Goal: Task Accomplishment & Management: Manage account settings

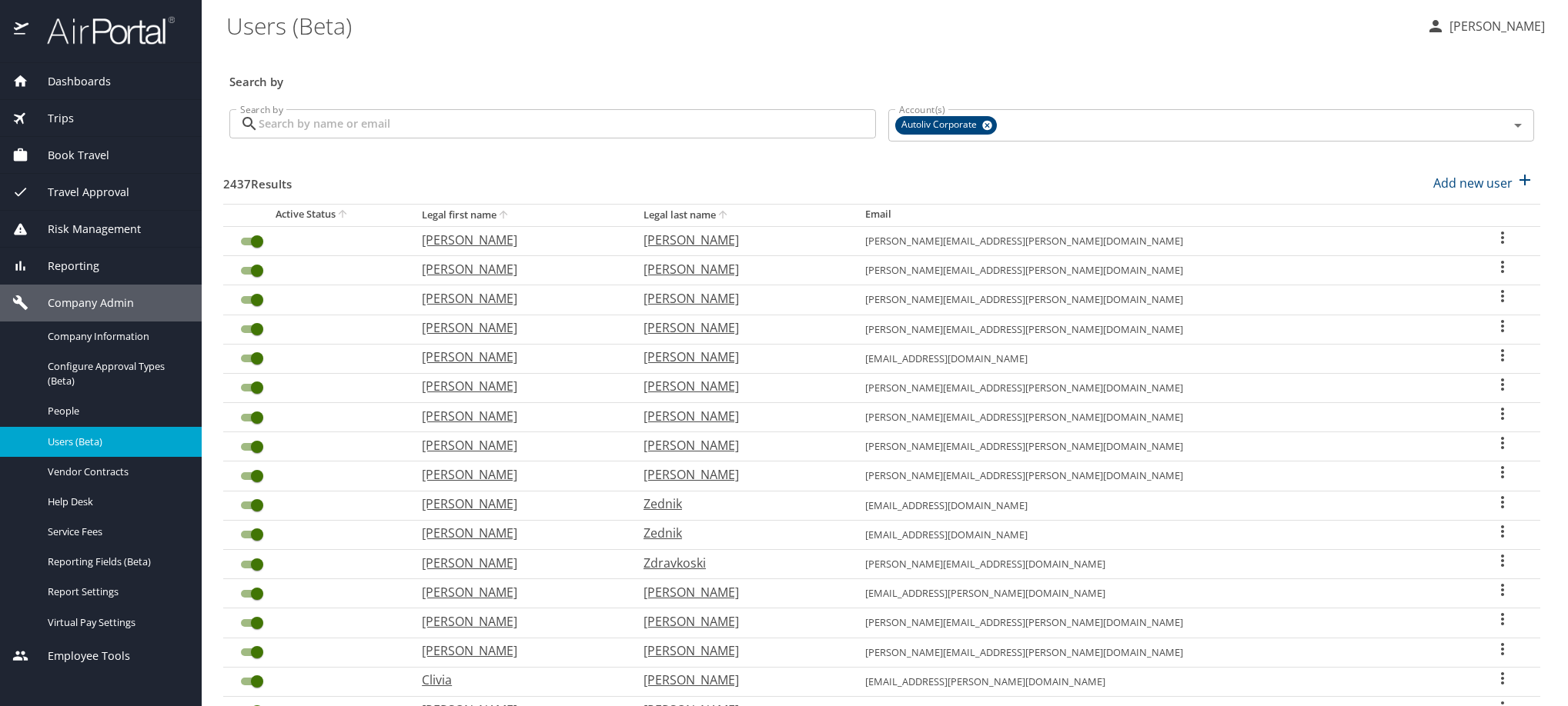
click at [590, 136] on input "Search by" at bounding box center [566, 124] width 617 height 29
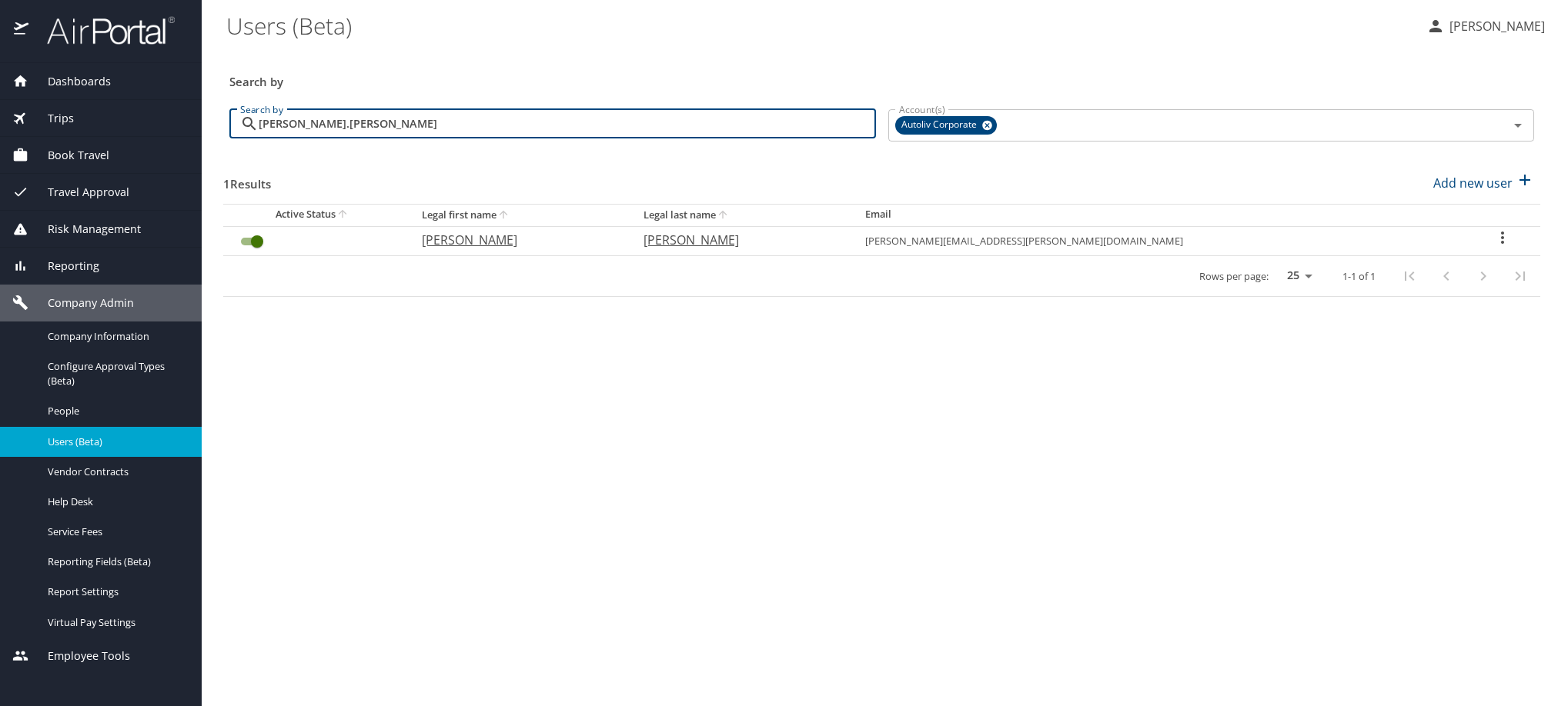
type input "[PERSON_NAME].[PERSON_NAME]"
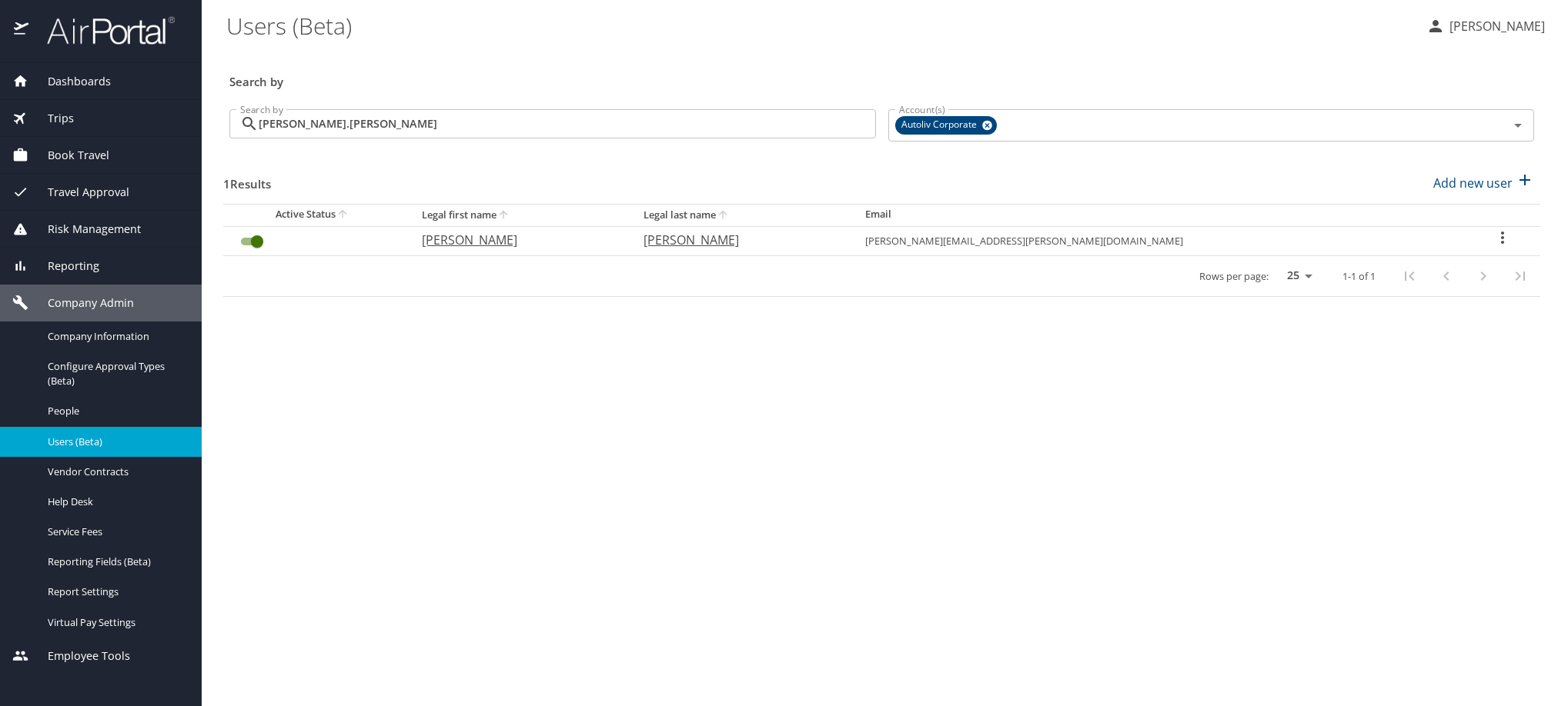
click at [1494, 247] on icon "User Search Table" at bounding box center [1502, 238] width 19 height 19
click at [1457, 276] on li "View profile" at bounding box center [1374, 269] width 223 height 27
select select "US"
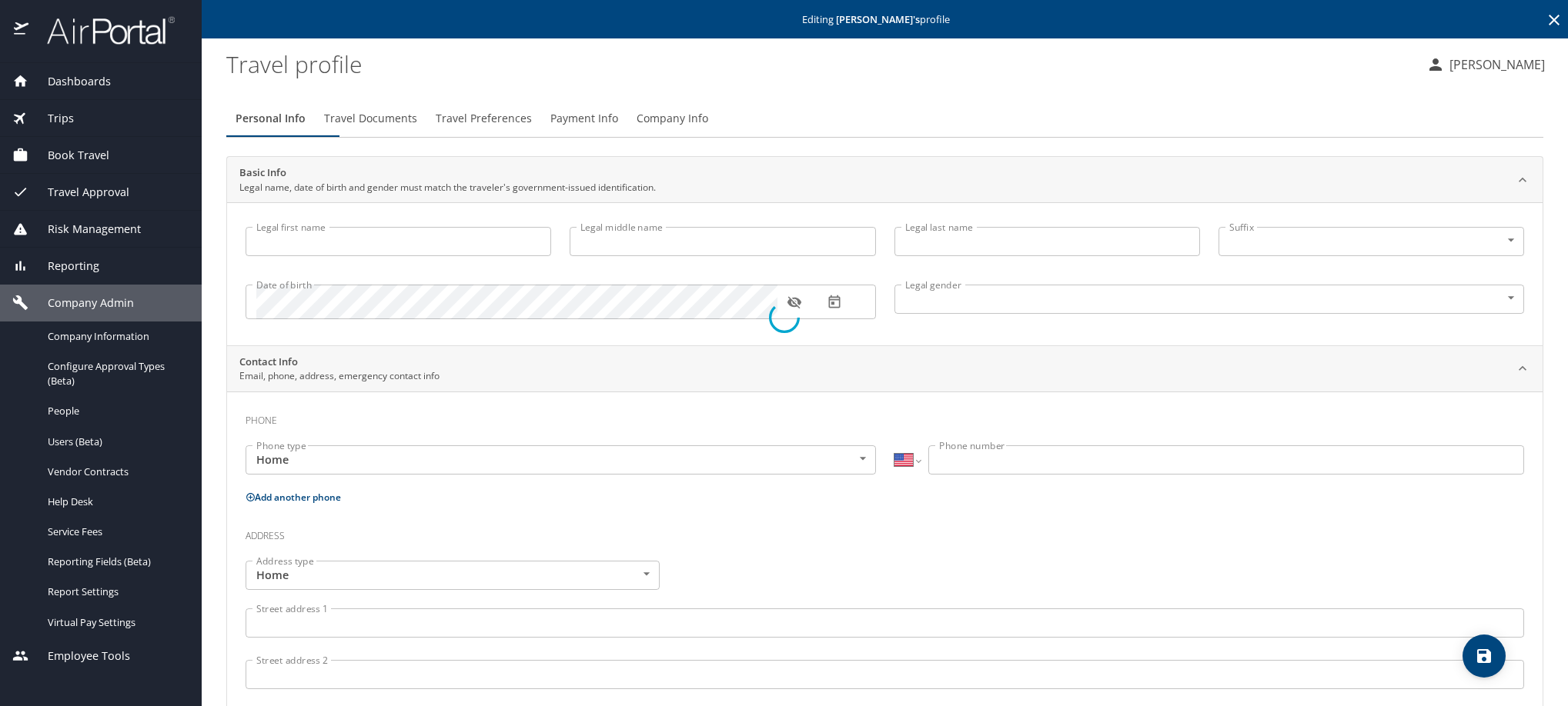
type input "[PERSON_NAME]"
type input "STEFANNY"
type input "[PERSON_NAME]"
type input "[DEMOGRAPHIC_DATA]"
type input "[PERSON_NAME]"
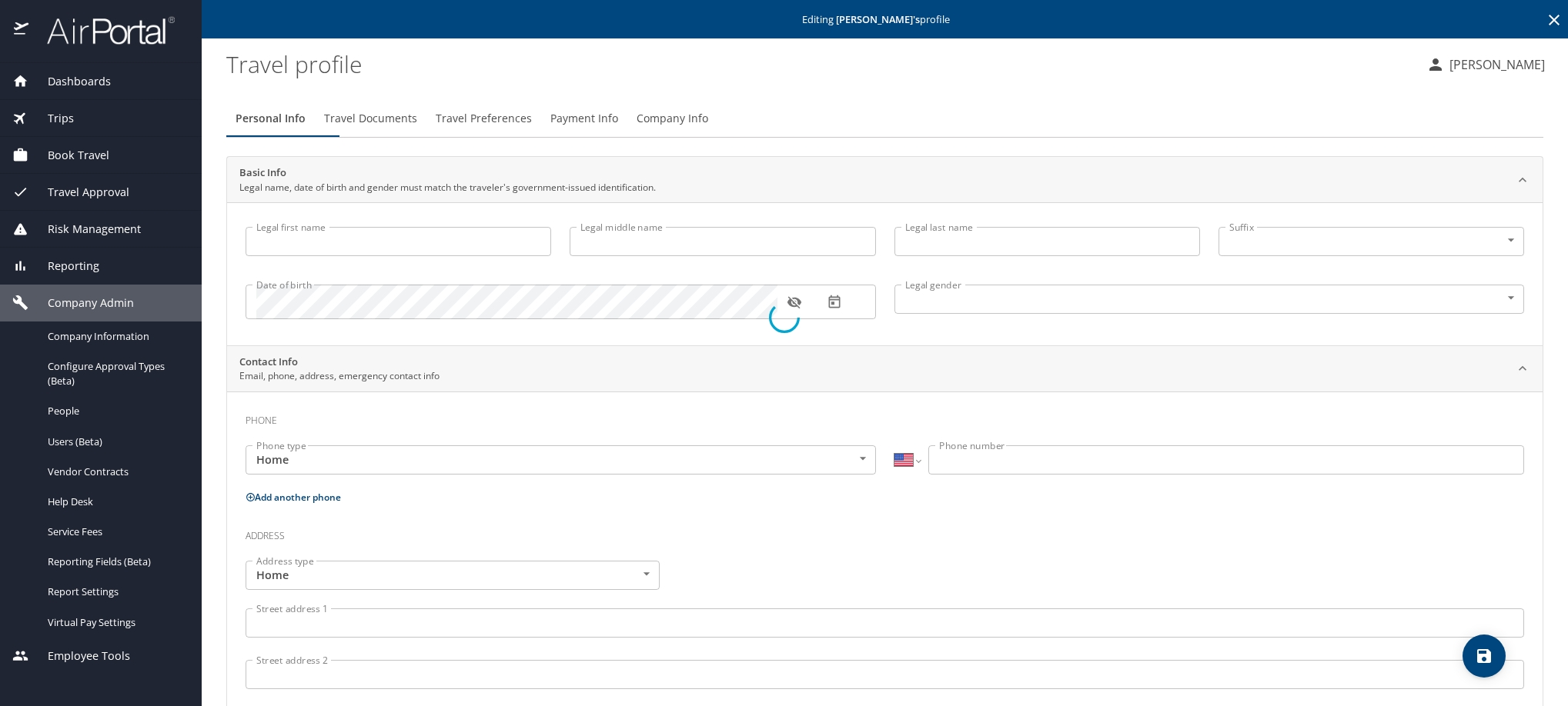
type input "[PERSON_NAME]"
select select "CN"
type input "890 3340 3"
select select "CN"
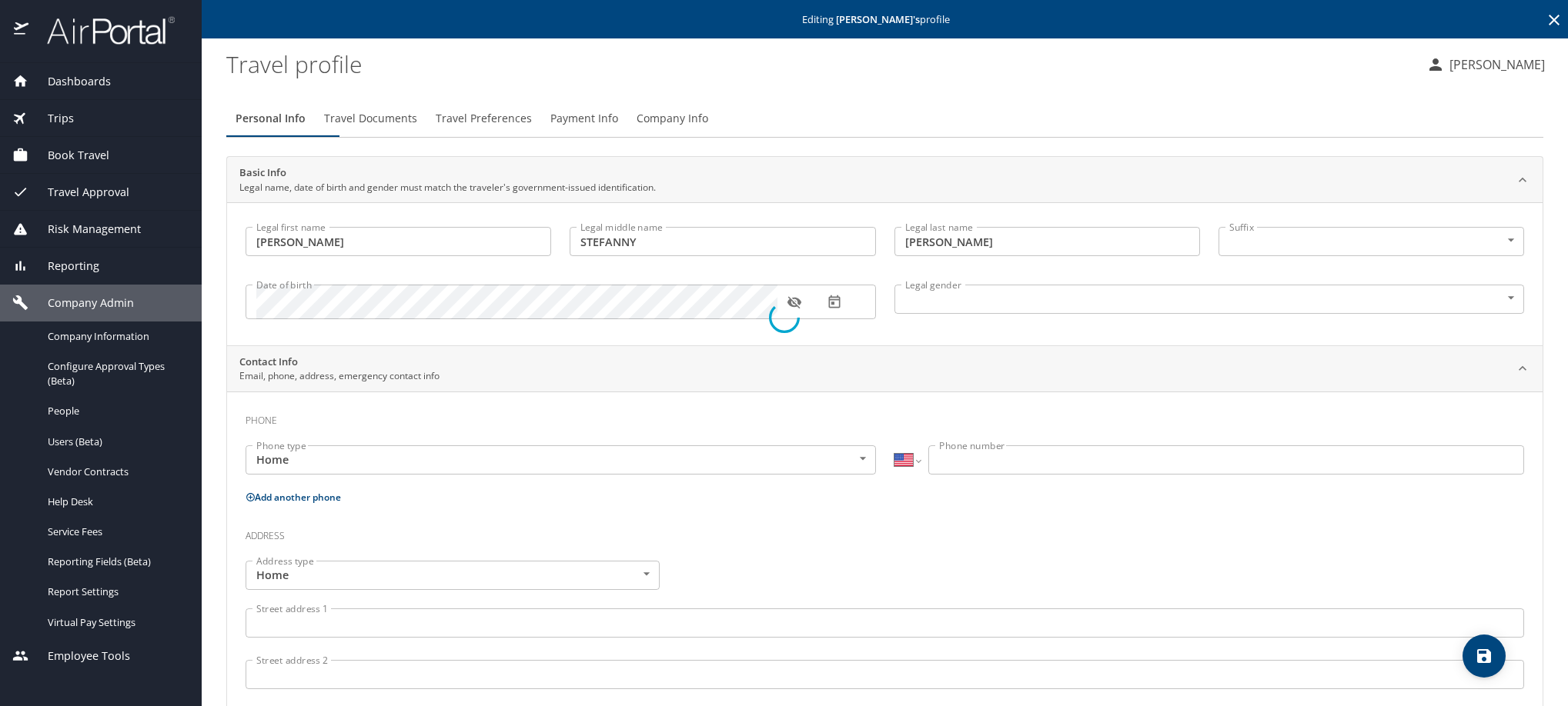
select select "CN"
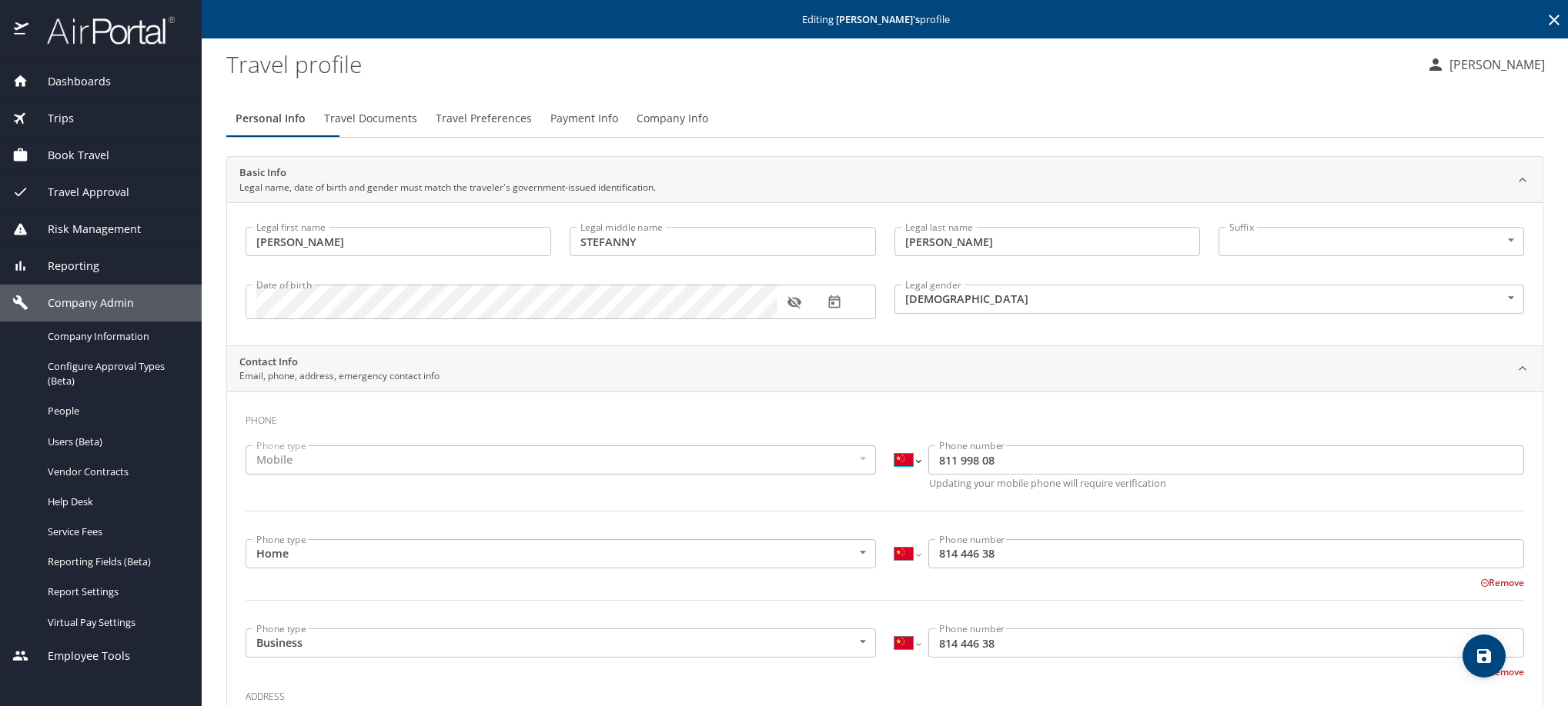
click at [910, 475] on select "International [GEOGRAPHIC_DATA] [GEOGRAPHIC_DATA] [GEOGRAPHIC_DATA] [GEOGRAPHIC…" at bounding box center [907, 461] width 26 height 29
select select "MX"
click at [894, 466] on select "International [GEOGRAPHIC_DATA] [GEOGRAPHIC_DATA] [GEOGRAPHIC_DATA] [GEOGRAPHIC…" at bounding box center [907, 461] width 26 height 29
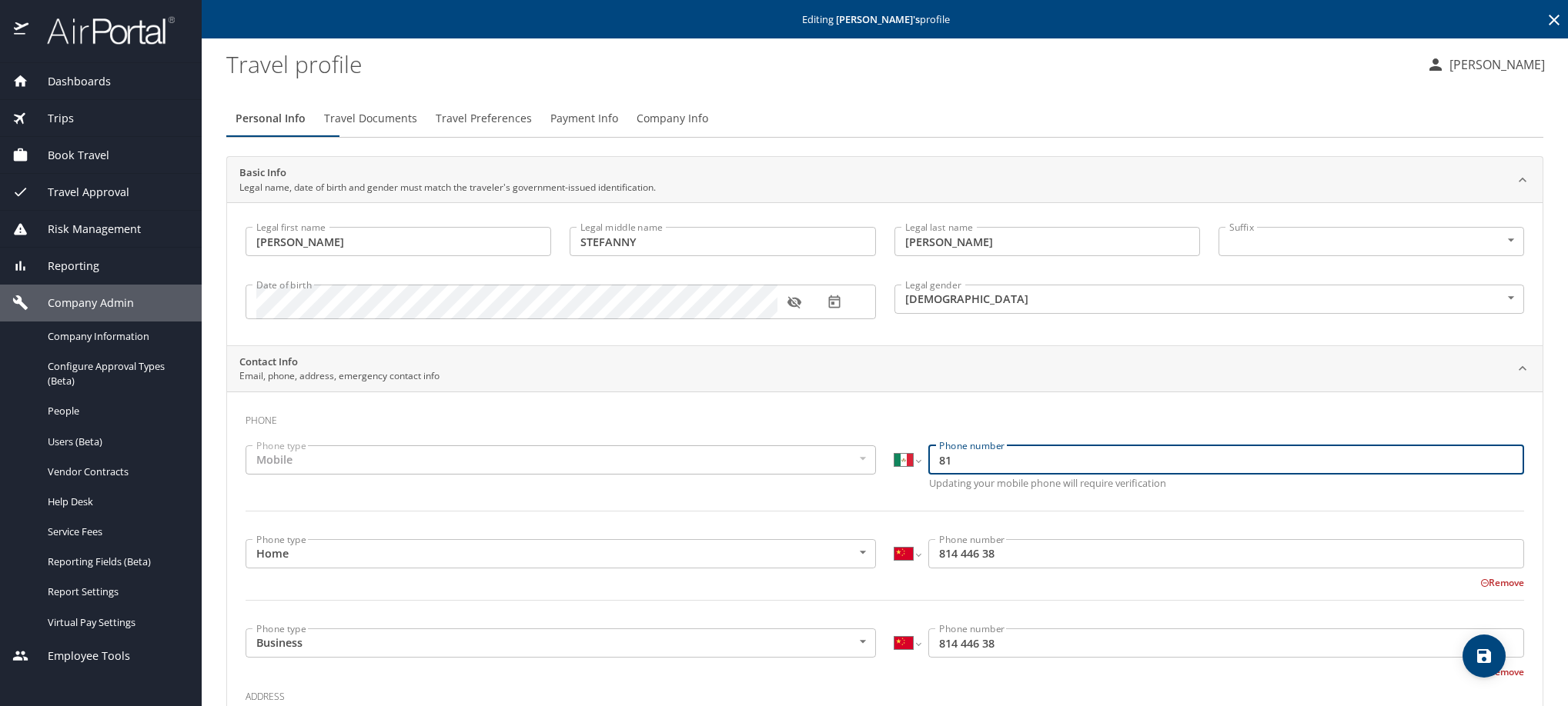
type input "8"
paste input "52 868 208 0314"
type input "52 868 208 0314"
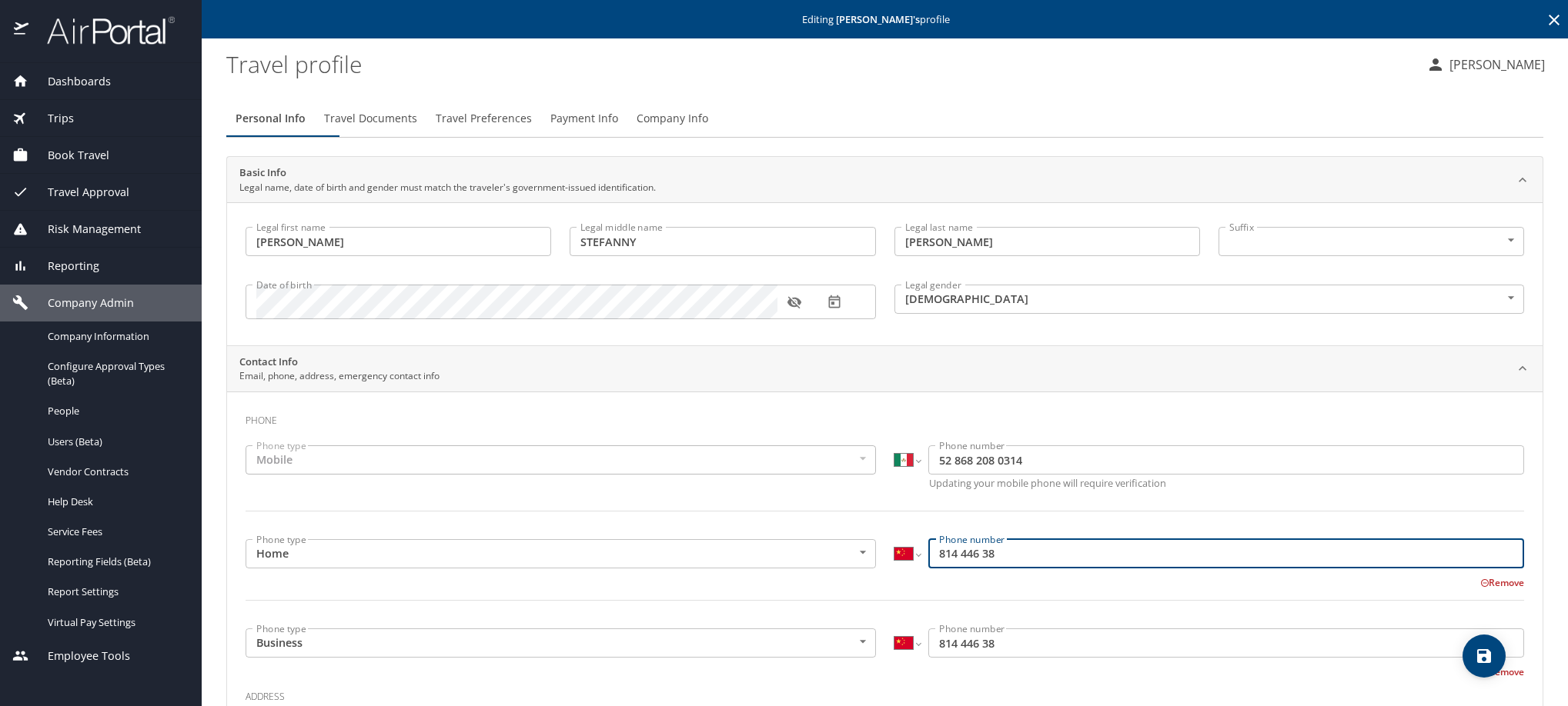
drag, startPoint x: 1044, startPoint y: 595, endPoint x: 910, endPoint y: 600, distance: 134.1
click at [915, 569] on div "International [GEOGRAPHIC_DATA] [GEOGRAPHIC_DATA] [GEOGRAPHIC_DATA] [GEOGRAPHIC…" at bounding box center [1209, 554] width 631 height 29
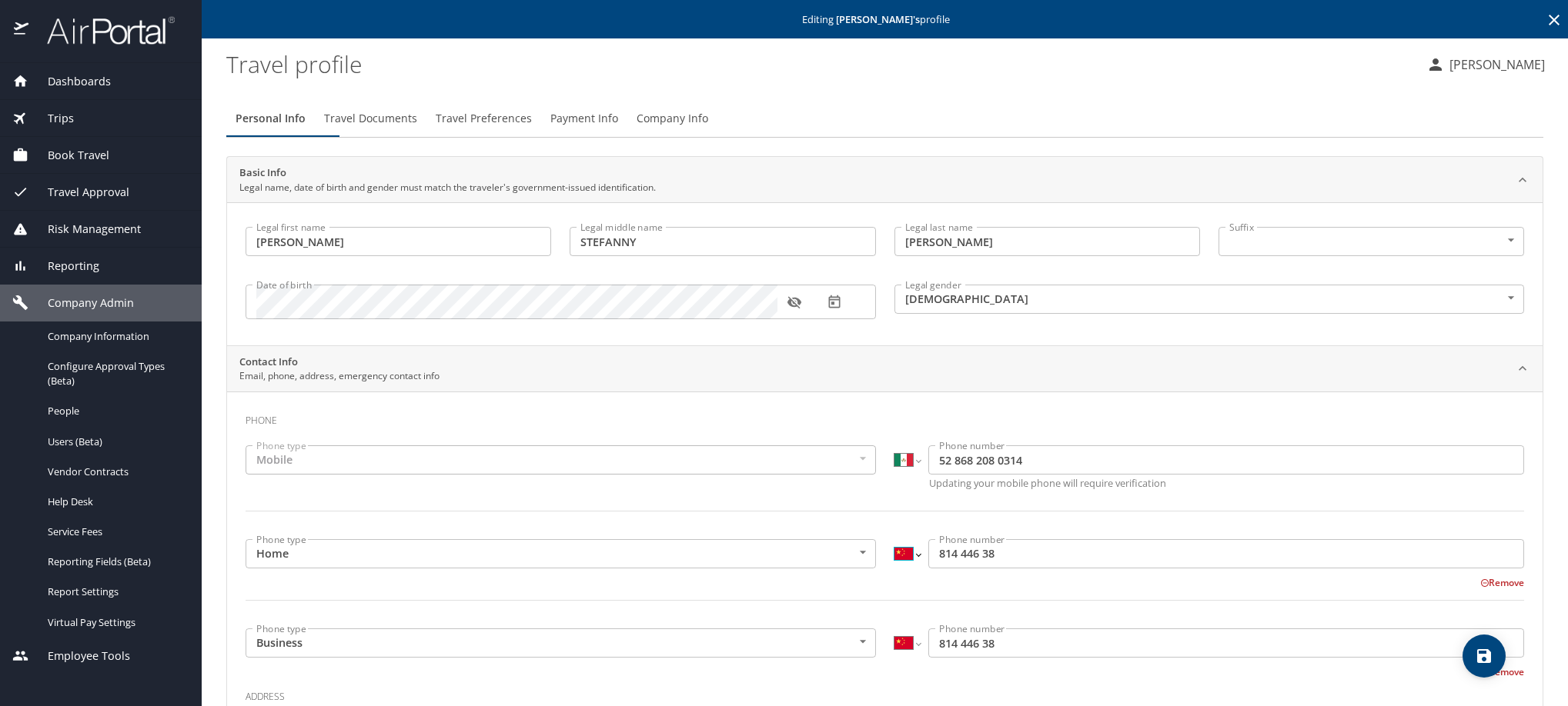
click at [905, 569] on select "International [GEOGRAPHIC_DATA] [GEOGRAPHIC_DATA] [GEOGRAPHIC_DATA] [GEOGRAPHIC…" at bounding box center [907, 554] width 26 height 29
select select "MX"
click at [894, 569] on select "International [GEOGRAPHIC_DATA] [GEOGRAPHIC_DATA] [GEOGRAPHIC_DATA] [GEOGRAPHIC…" at bounding box center [907, 554] width 26 height 29
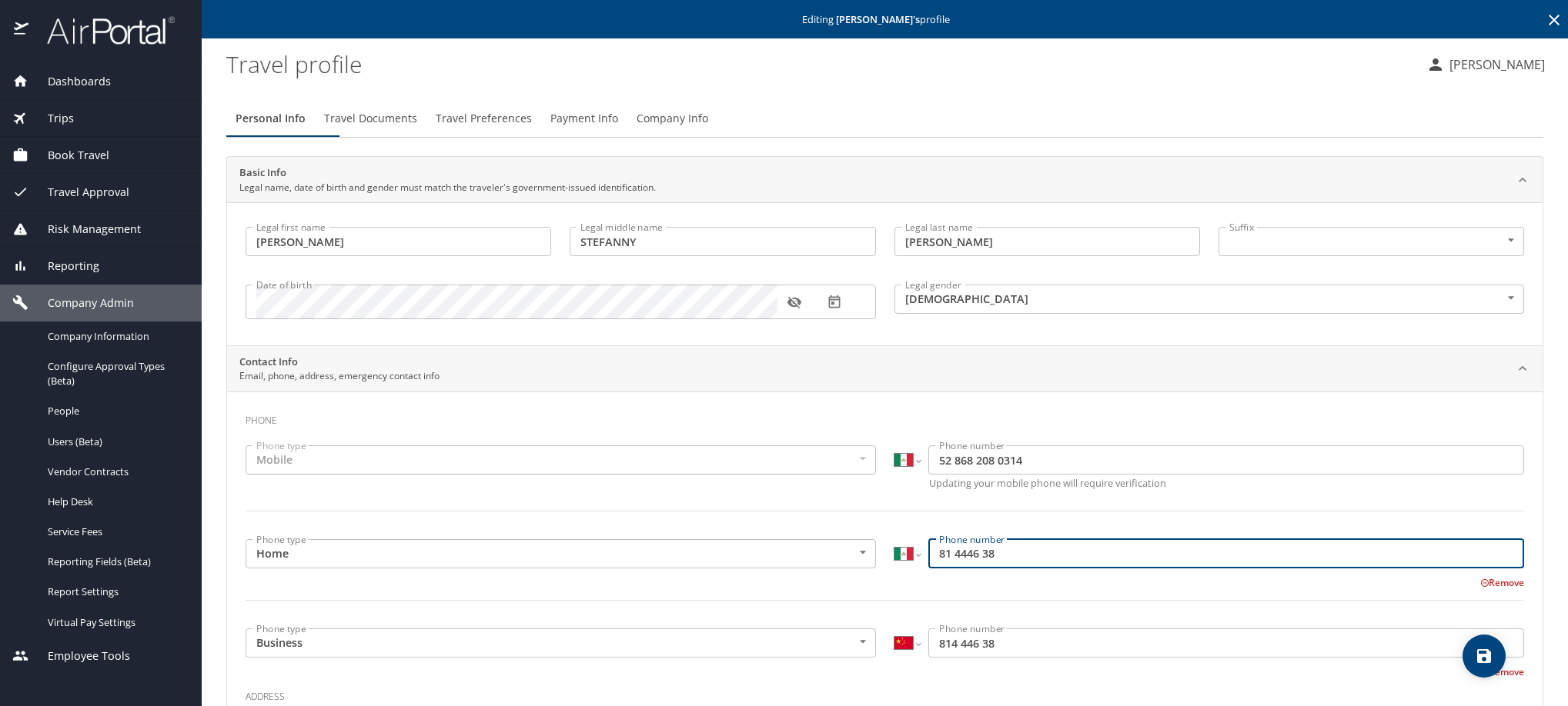
click at [938, 569] on input "81 4446 38" at bounding box center [1226, 554] width 596 height 29
type input "868 144 4638"
click at [908, 658] on select "International [GEOGRAPHIC_DATA] [GEOGRAPHIC_DATA] [GEOGRAPHIC_DATA] [GEOGRAPHIC…" at bounding box center [907, 643] width 26 height 29
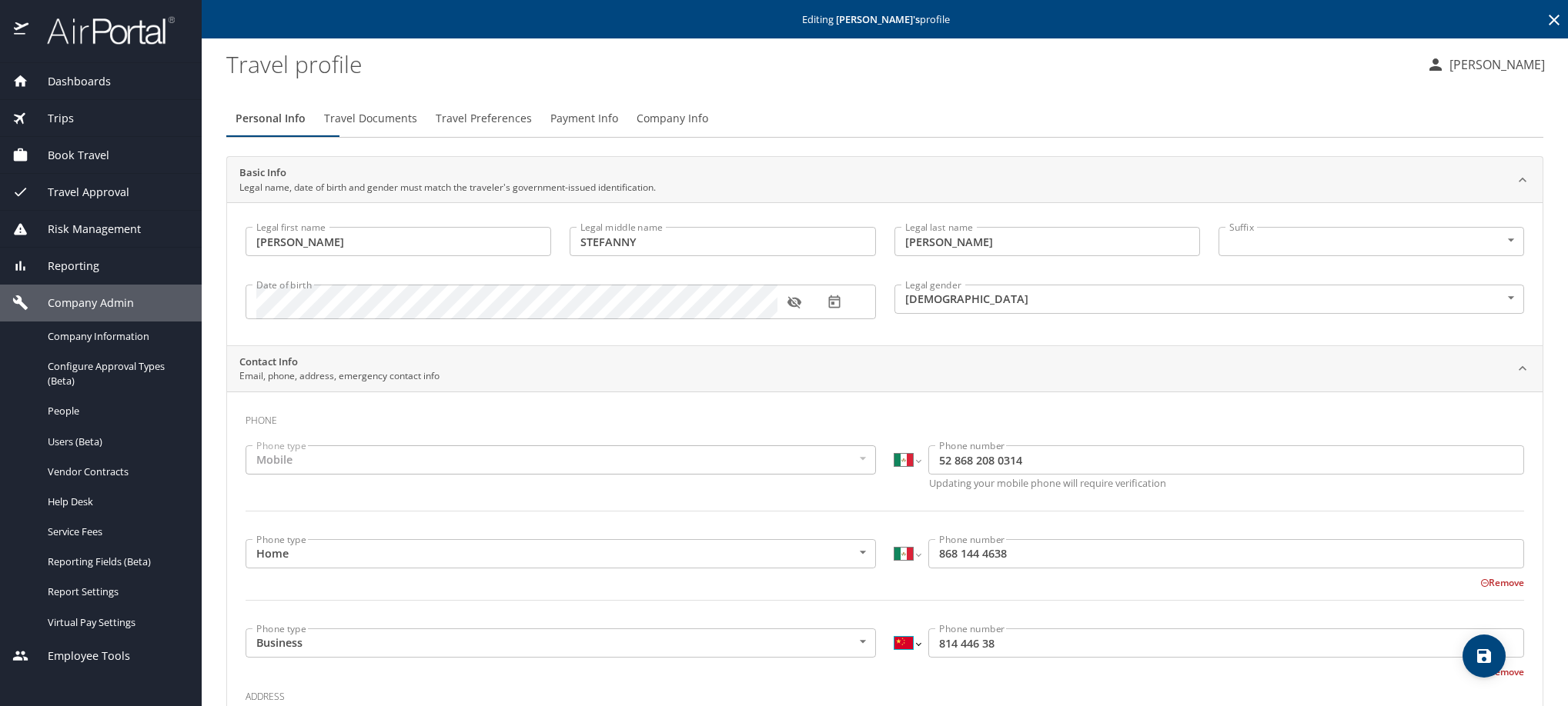
select select "MX"
click at [894, 658] on select "International [GEOGRAPHIC_DATA] [GEOGRAPHIC_DATA] [GEOGRAPHIC_DATA] [GEOGRAPHIC…" at bounding box center [907, 643] width 26 height 29
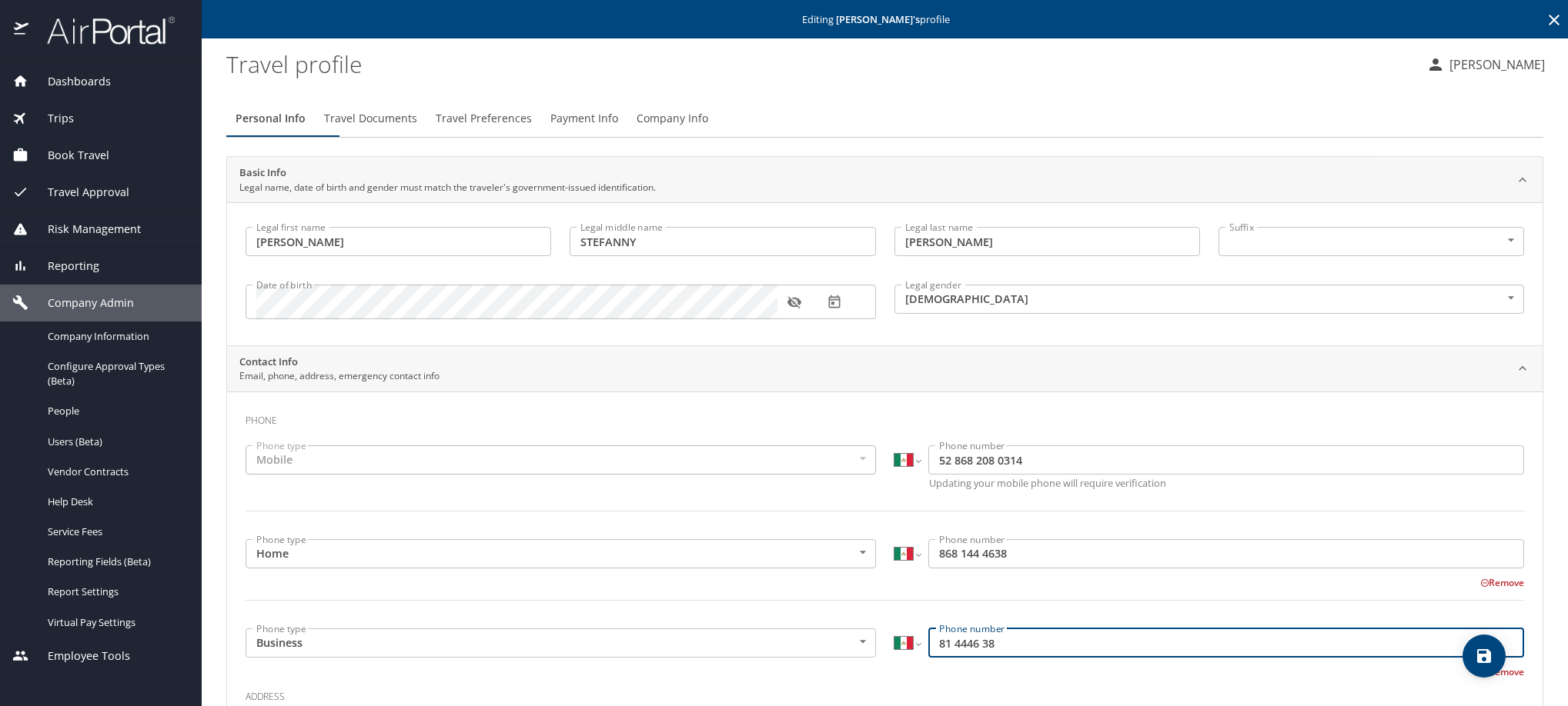
click at [935, 658] on input "81 4446 38" at bounding box center [1226, 643] width 596 height 29
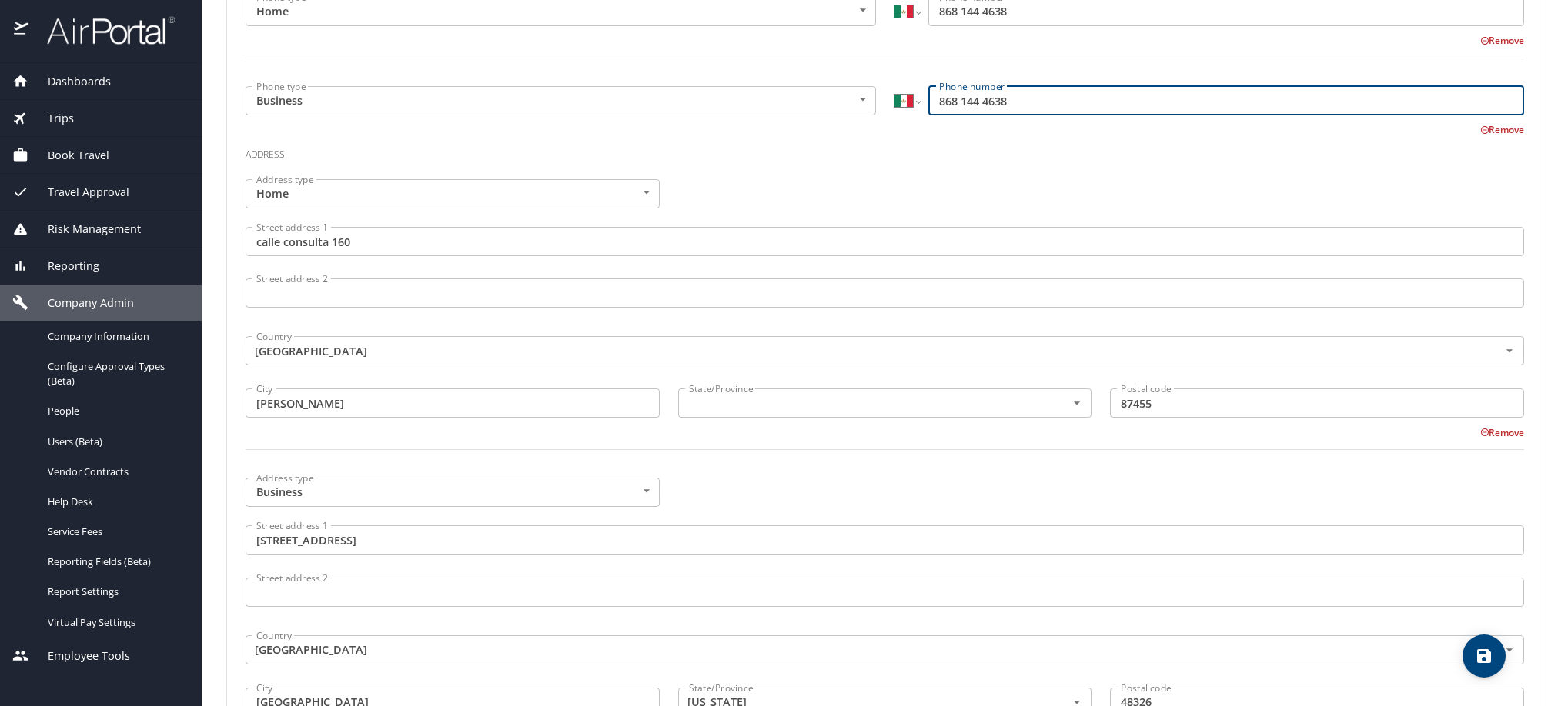
scroll to position [577, 0]
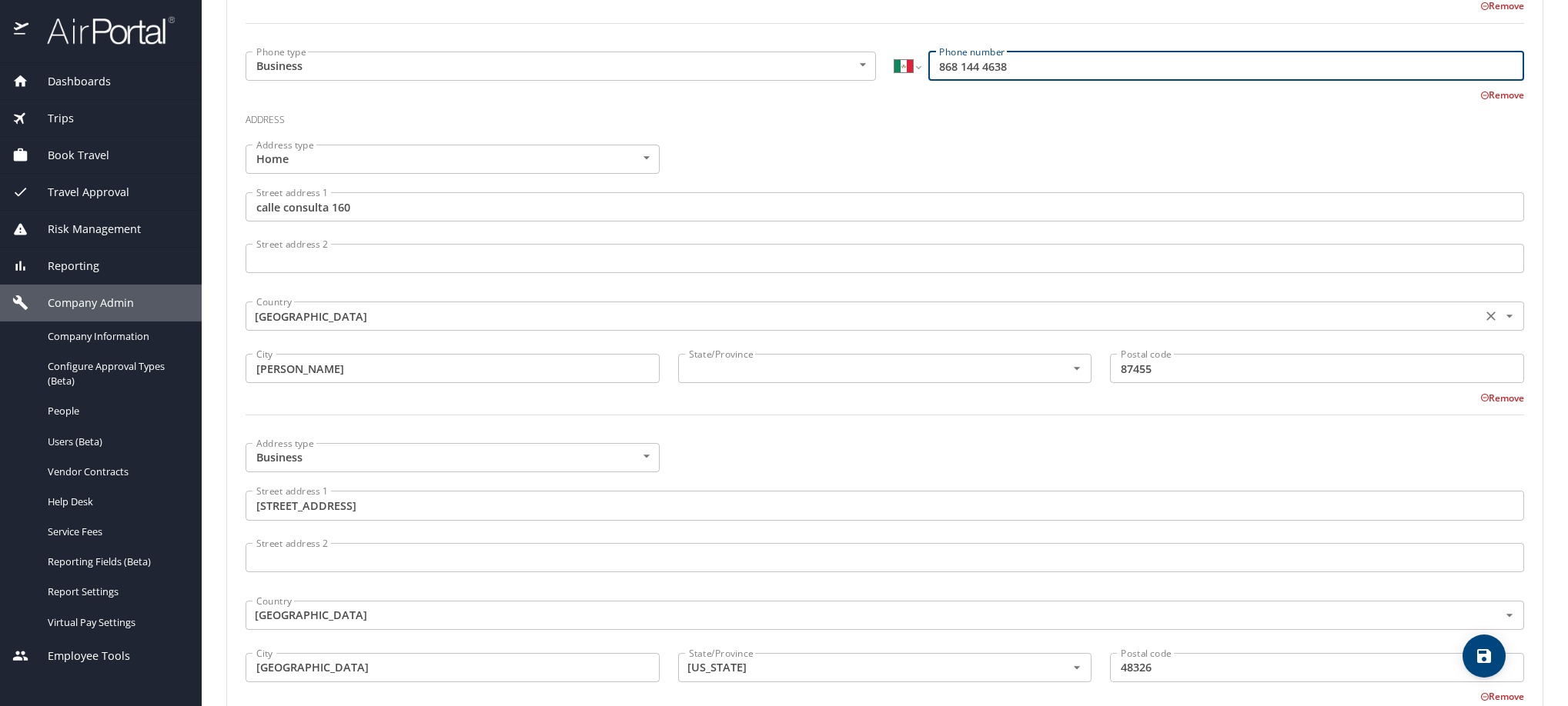
type input "868 144 4638"
click at [428, 327] on input "[GEOGRAPHIC_DATA]" at bounding box center [862, 316] width 1224 height 20
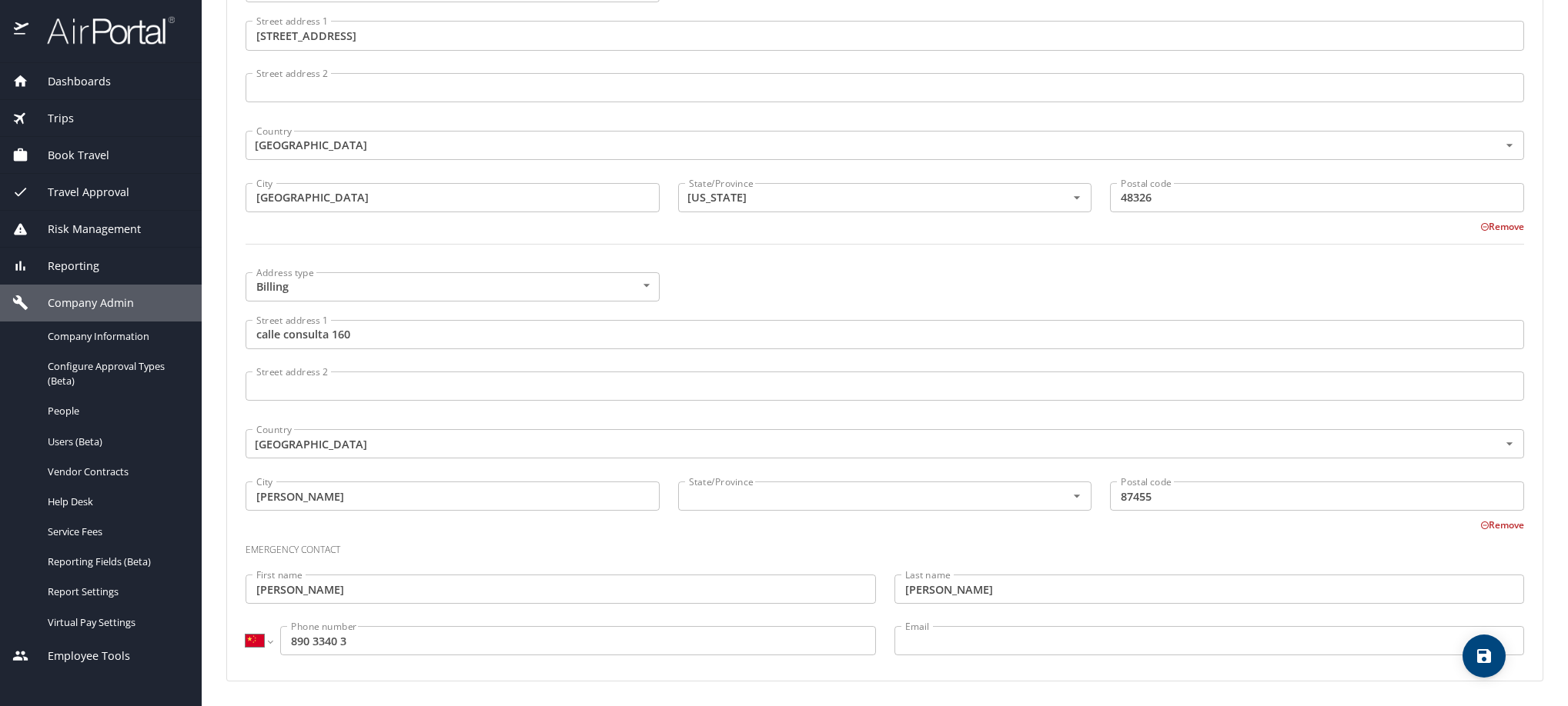
scroll to position [1208, 0]
type input "[GEOGRAPHIC_DATA]"
click at [402, 434] on input "[GEOGRAPHIC_DATA]" at bounding box center [862, 444] width 1224 height 20
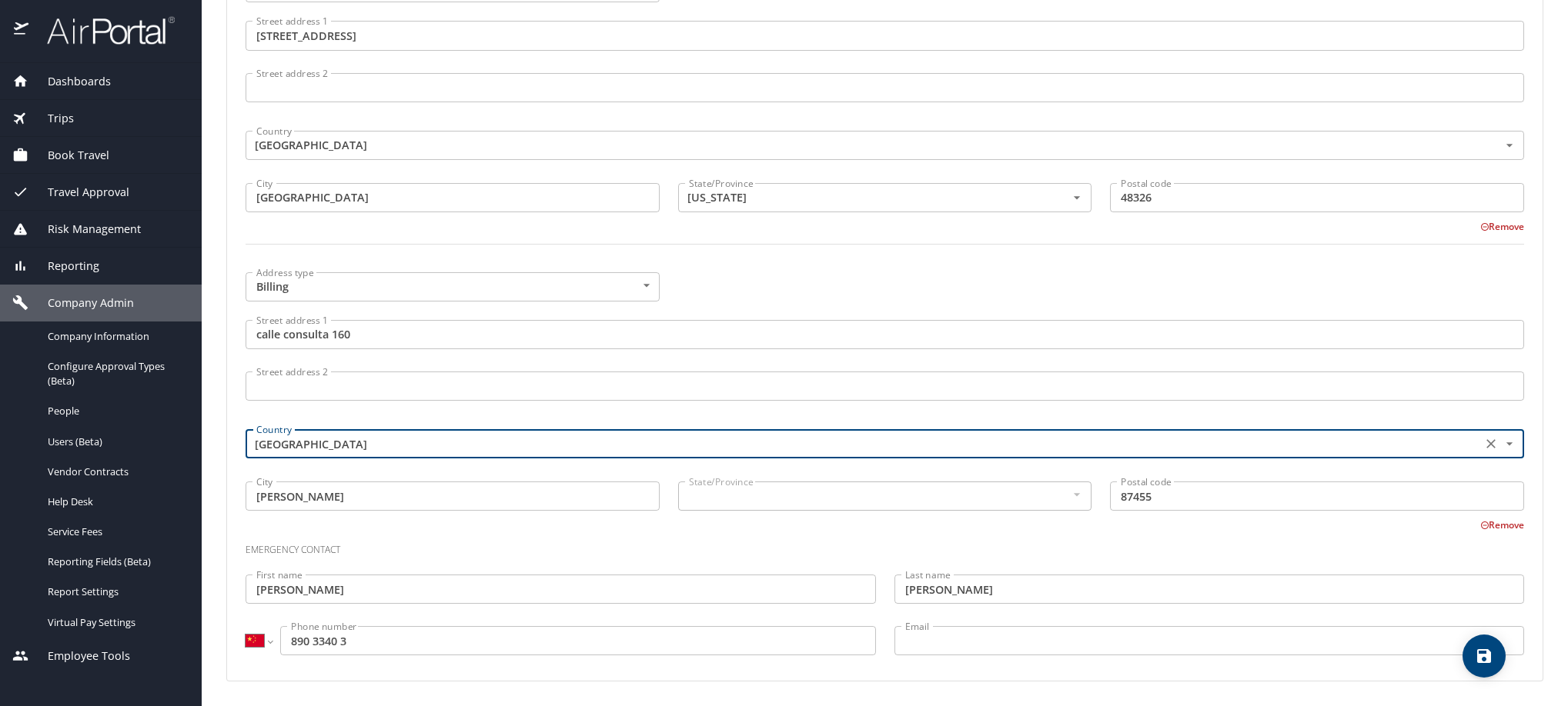
type input "[GEOGRAPHIC_DATA]"
click at [264, 641] on select "International [GEOGRAPHIC_DATA] [GEOGRAPHIC_DATA] [GEOGRAPHIC_DATA] [GEOGRAPHIC…" at bounding box center [258, 641] width 26 height 29
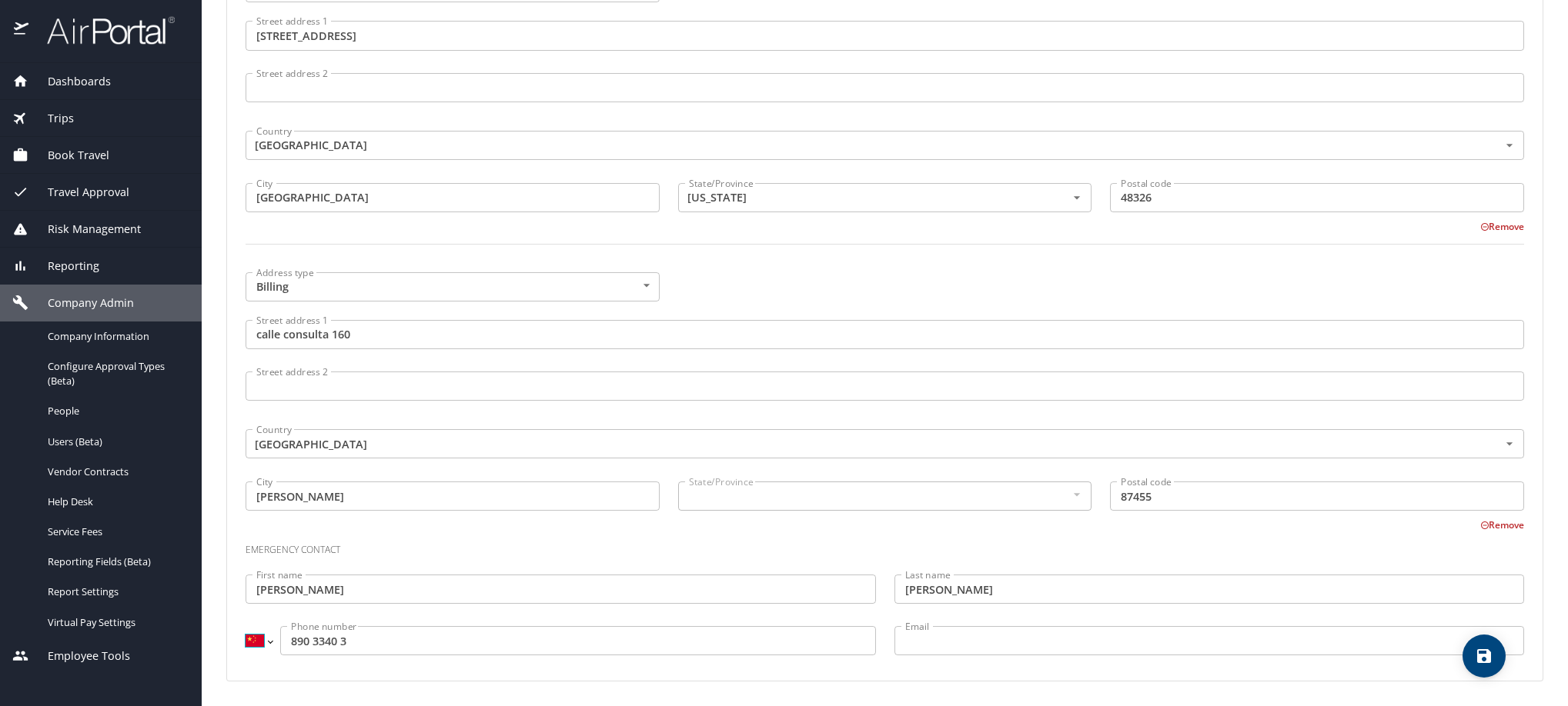
select select "MX"
click at [246, 627] on select "International [GEOGRAPHIC_DATA] [GEOGRAPHIC_DATA] [GEOGRAPHIC_DATA] [GEOGRAPHIC…" at bounding box center [258, 641] width 26 height 29
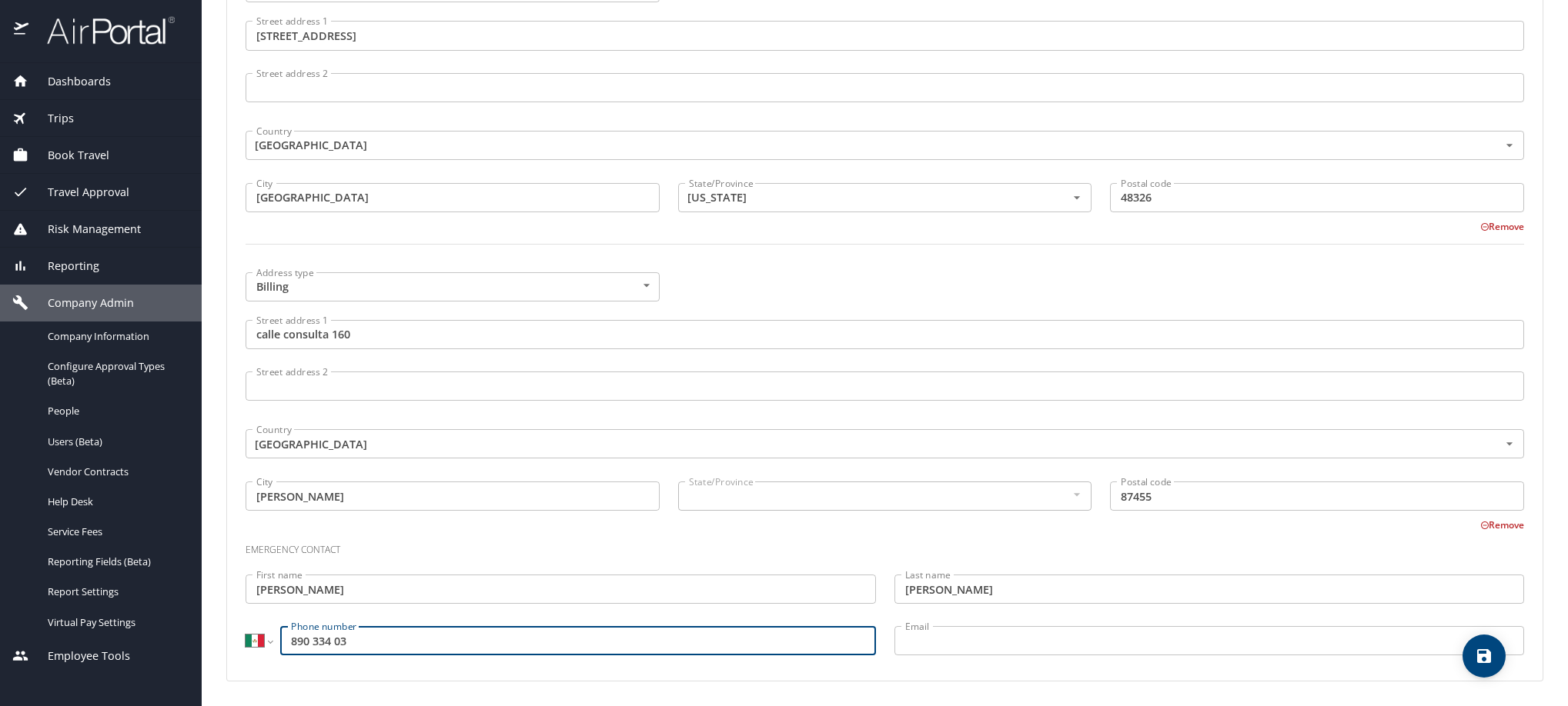
click at [305, 640] on input "890 334 03" at bounding box center [577, 641] width 596 height 29
type input "[PHONE_NUMBER]"
click at [1462, 656] on span "save" at bounding box center [1484, 656] width 43 height 19
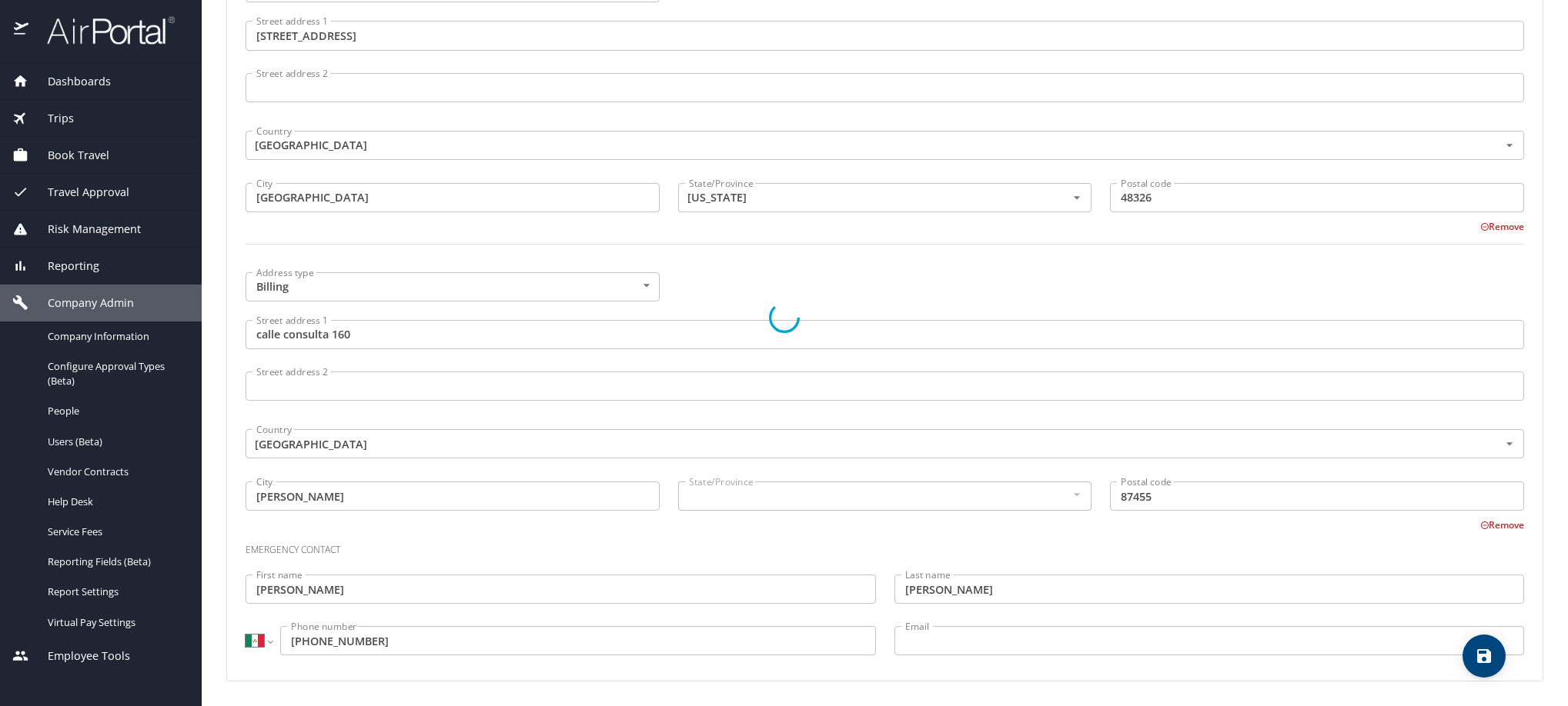
select select "MX"
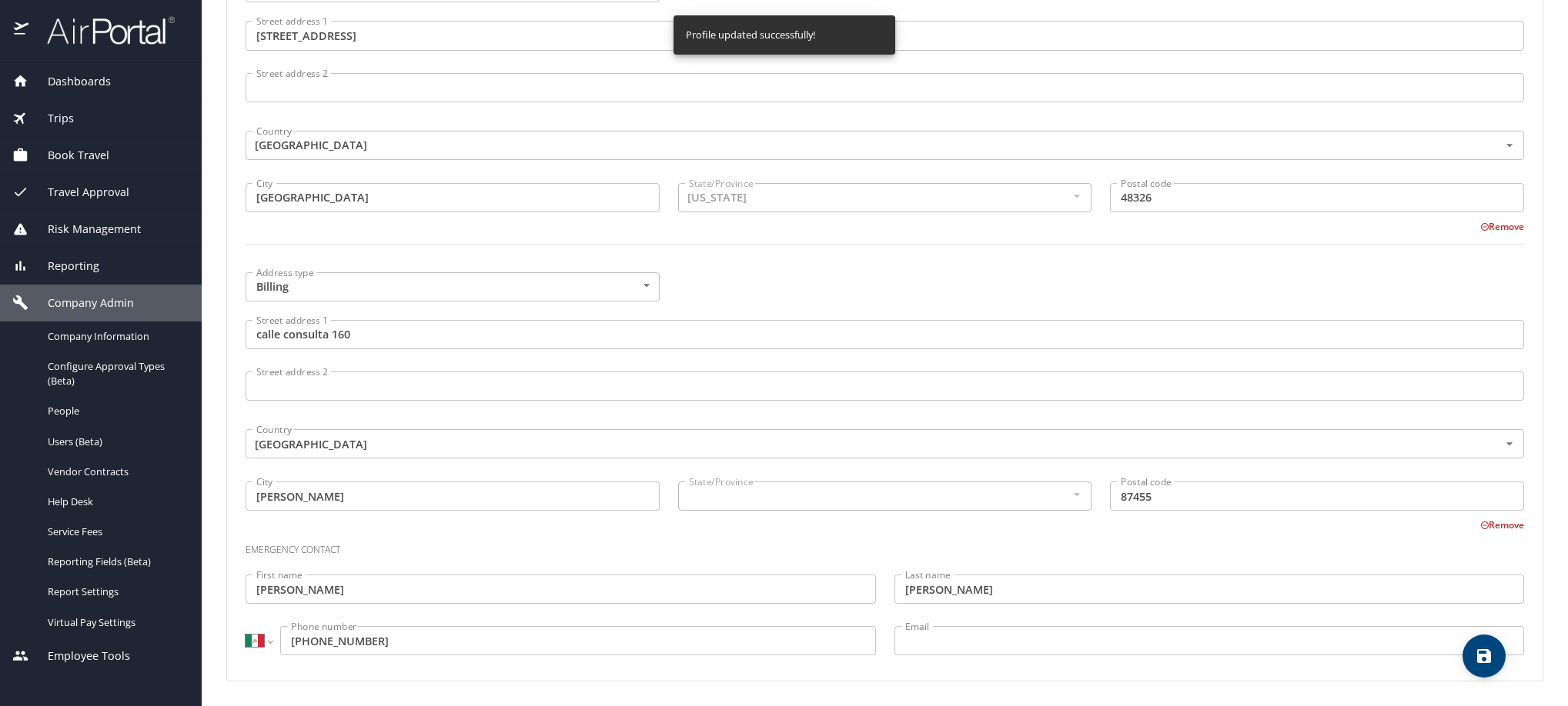
select select "MX"
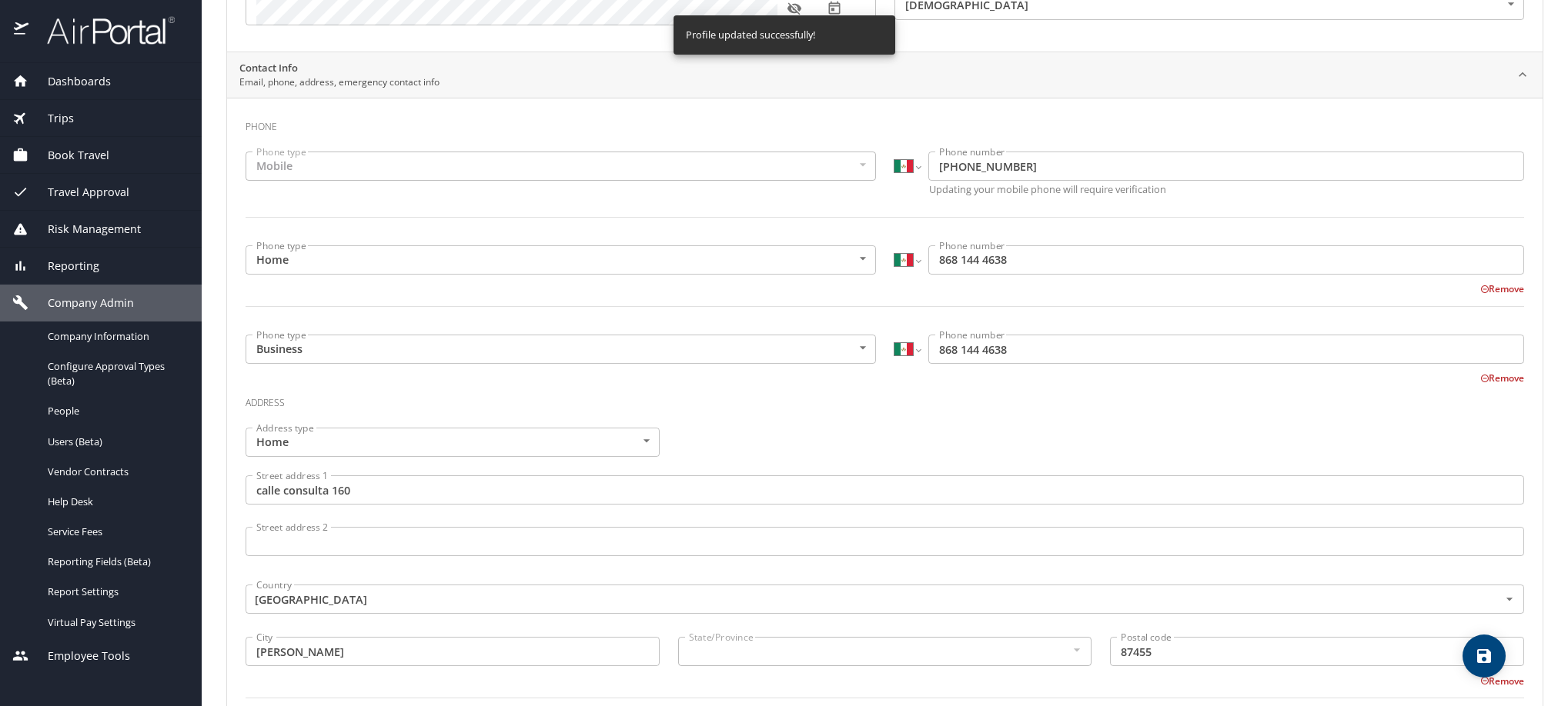
scroll to position [0, 0]
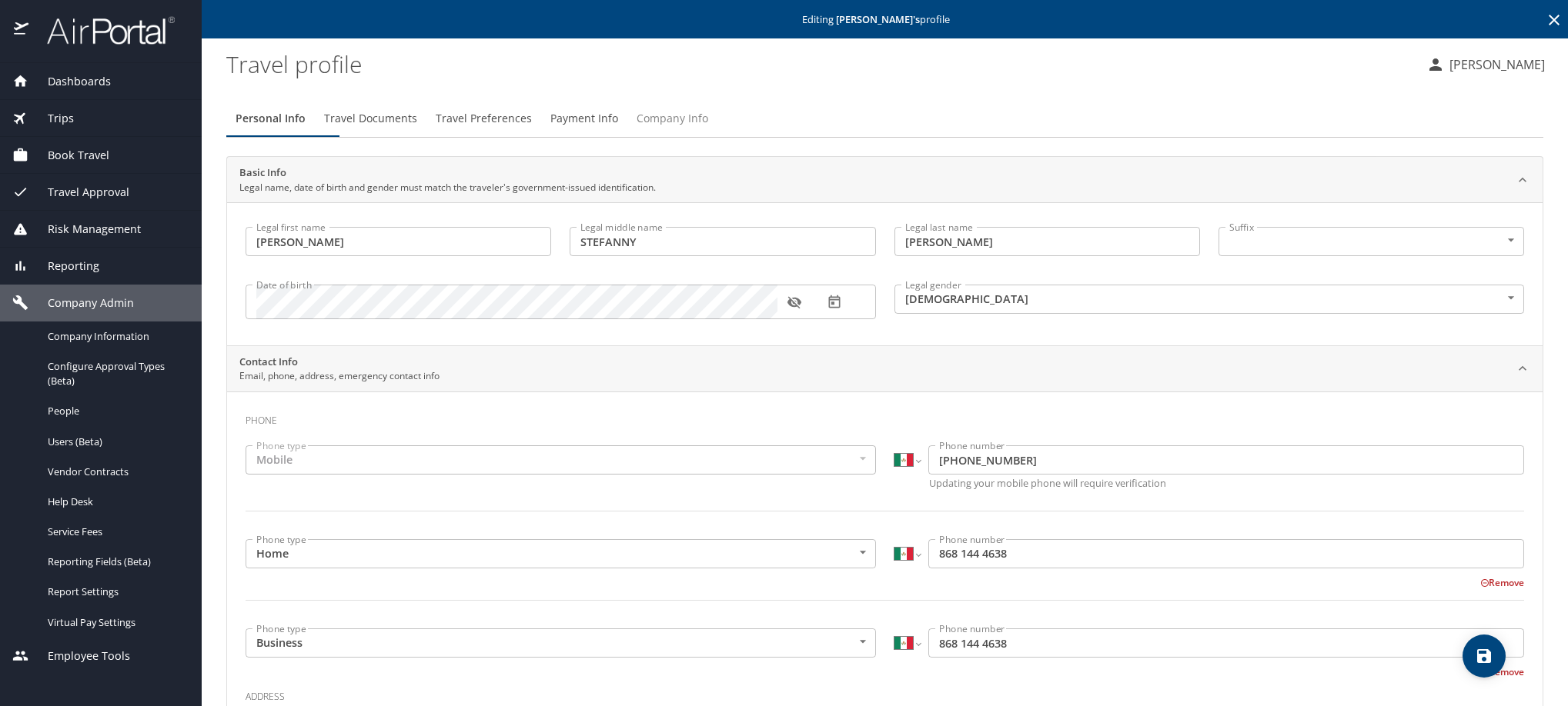
drag, startPoint x: 816, startPoint y: 141, endPoint x: 813, endPoint y: 153, distance: 12.4
click at [708, 128] on span "Company Info" at bounding box center [672, 119] width 71 height 20
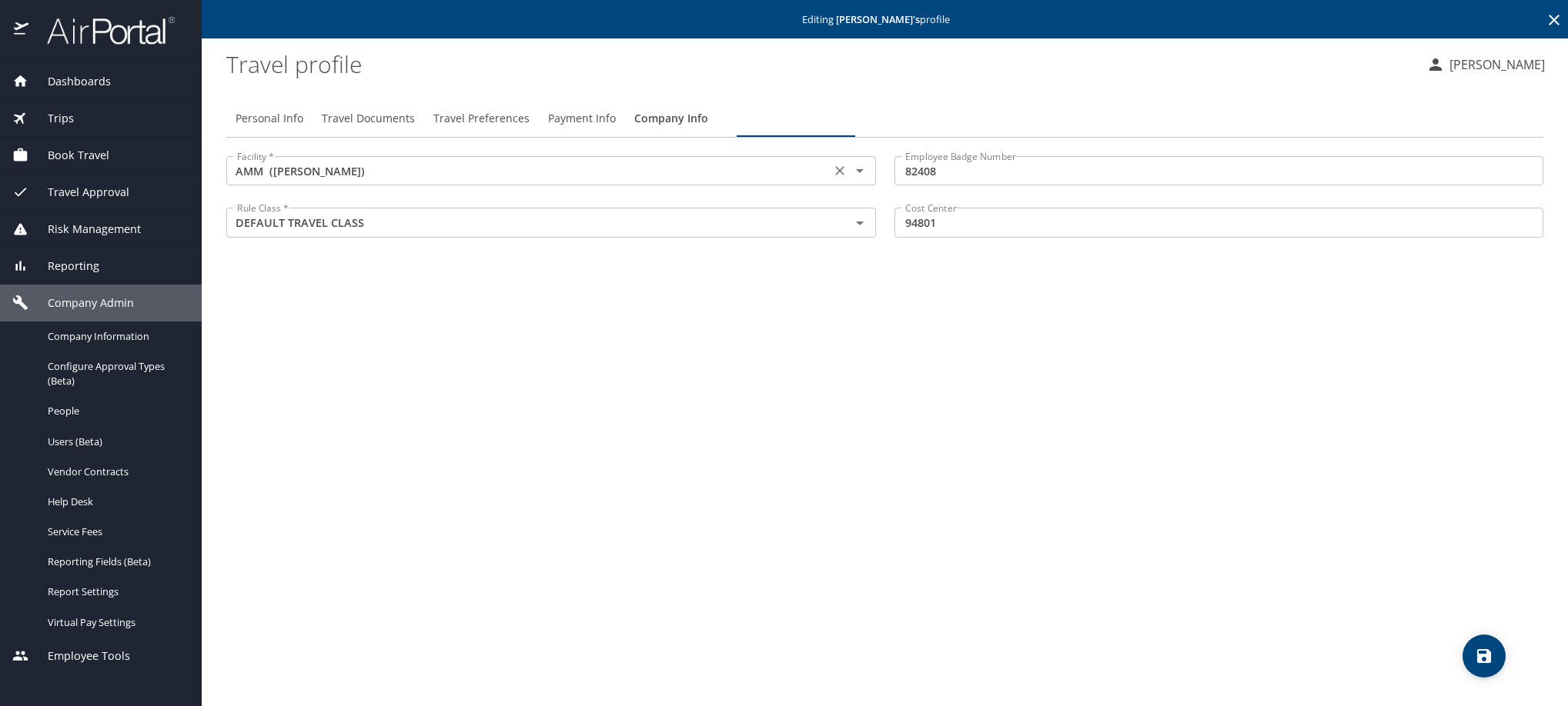
click at [497, 181] on input "AMM ([PERSON_NAME])" at bounding box center [528, 170] width 595 height 20
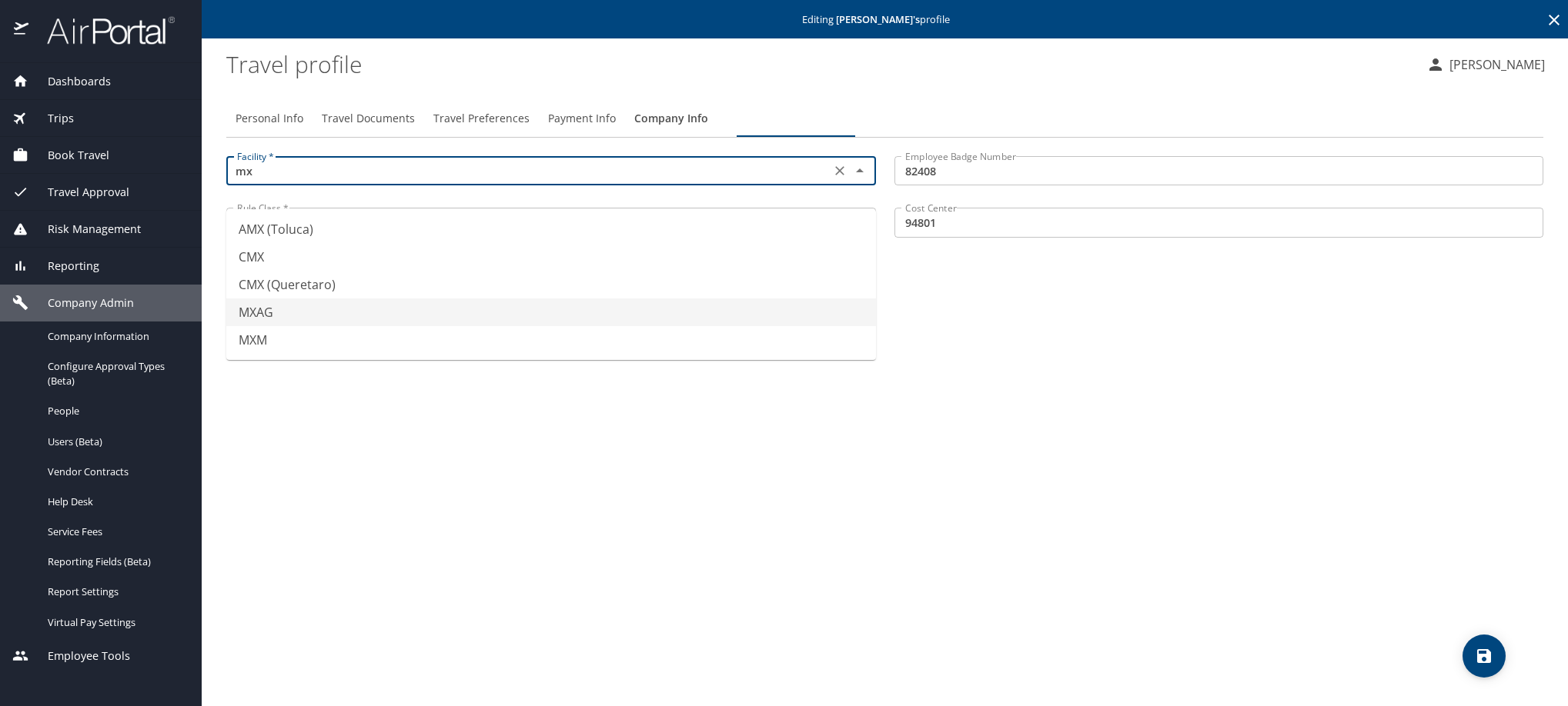
click at [444, 327] on li "MXAG" at bounding box center [551, 312] width 650 height 27
type input "MXAG"
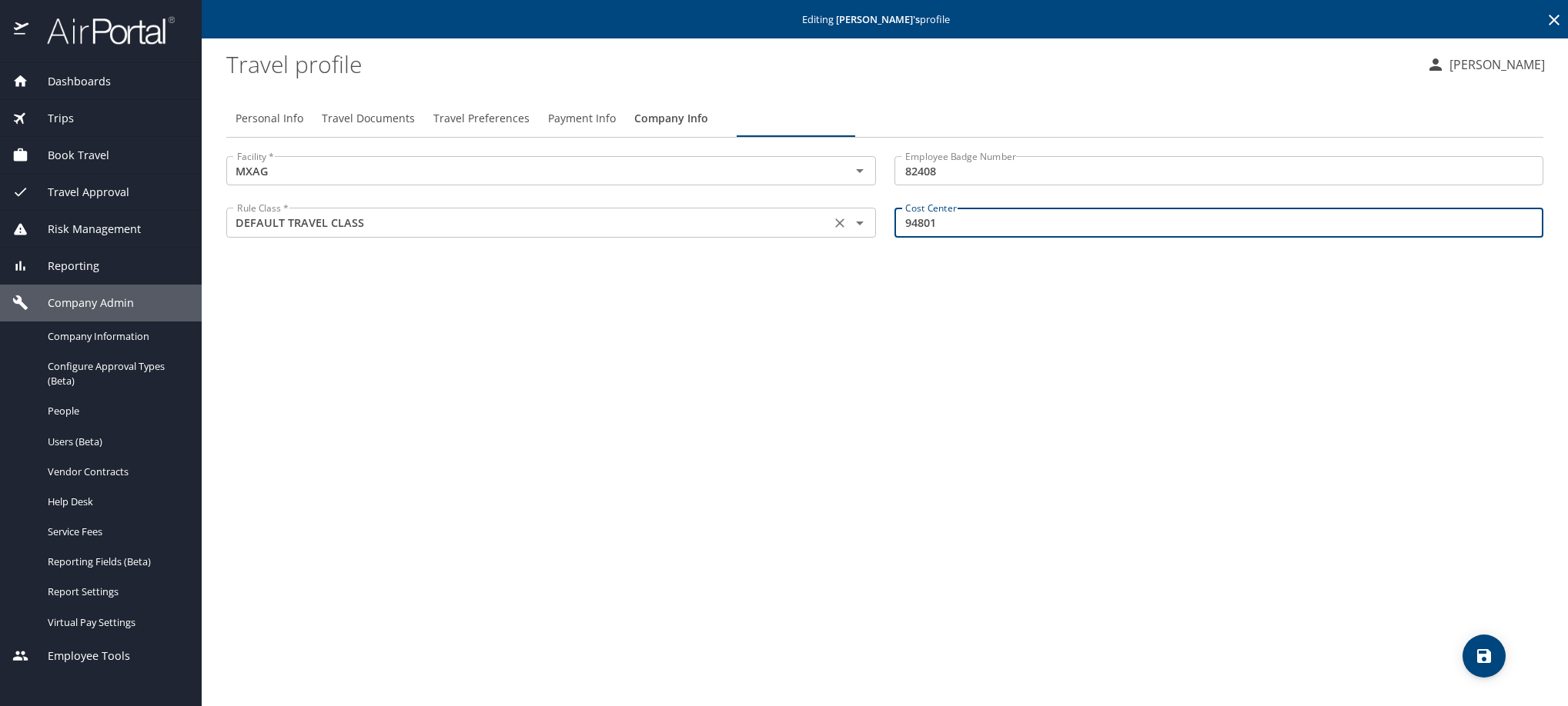
drag, startPoint x: 1017, startPoint y: 251, endPoint x: 825, endPoint y: 262, distance: 192.3
click at [825, 250] on div "Facility * MXAG Facility * Employee Badge Number 82408 Employee Badge Number Ru…" at bounding box center [884, 198] width 1335 height 103
paste input "24420"
type input "24420"
click at [1488, 663] on icon "save" at bounding box center [1484, 656] width 14 height 14
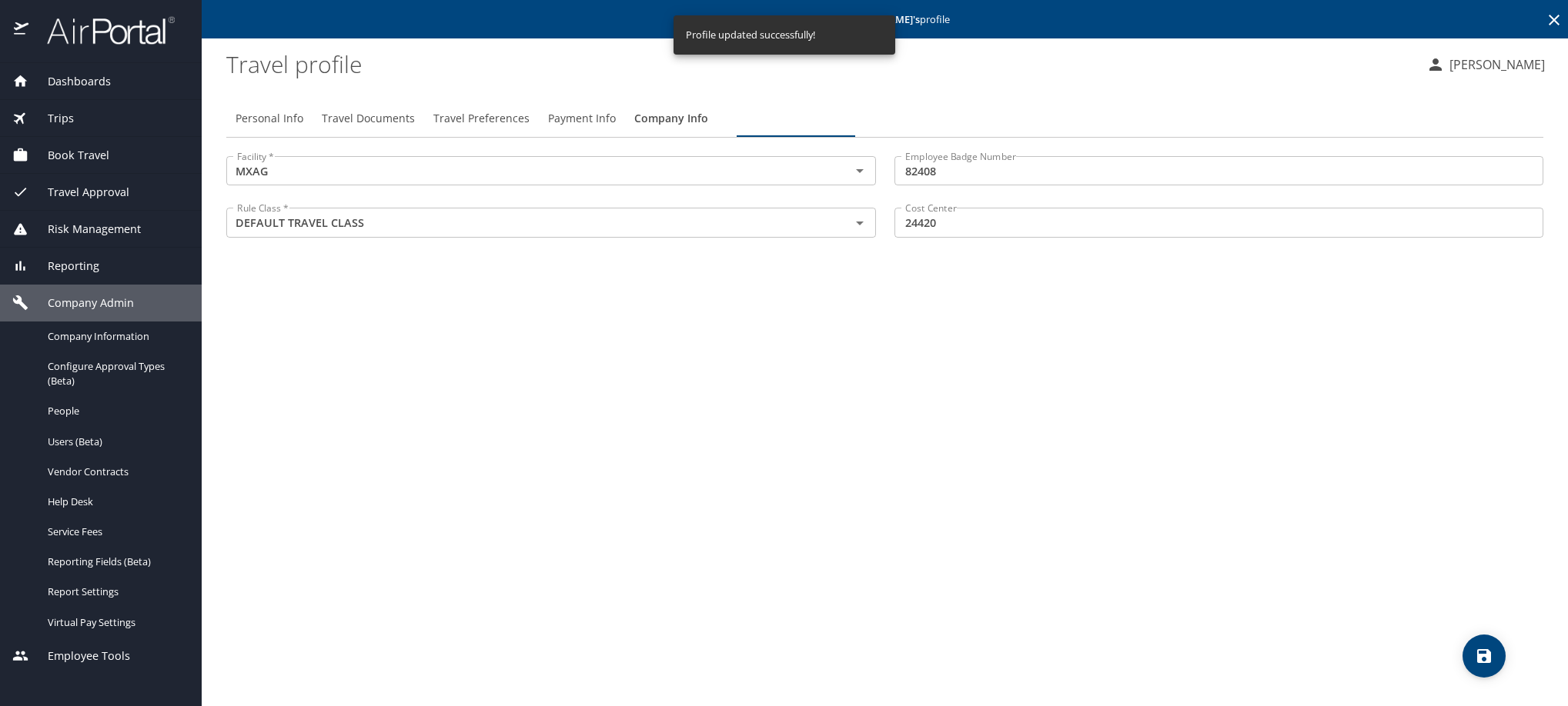
click at [287, 137] on button "Personal Info" at bounding box center [269, 118] width 86 height 37
select select "MX"
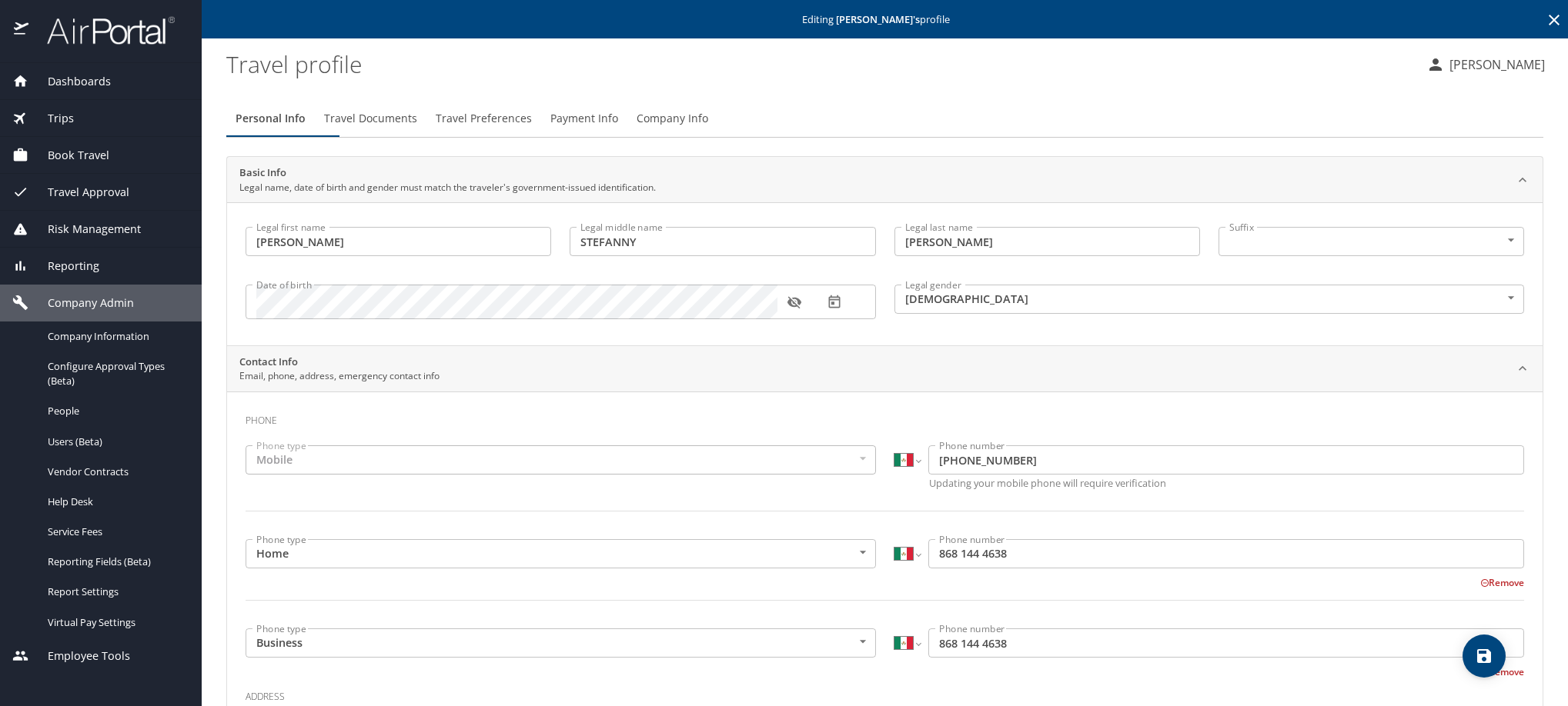
click at [1545, 19] on icon at bounding box center [1553, 20] width 19 height 19
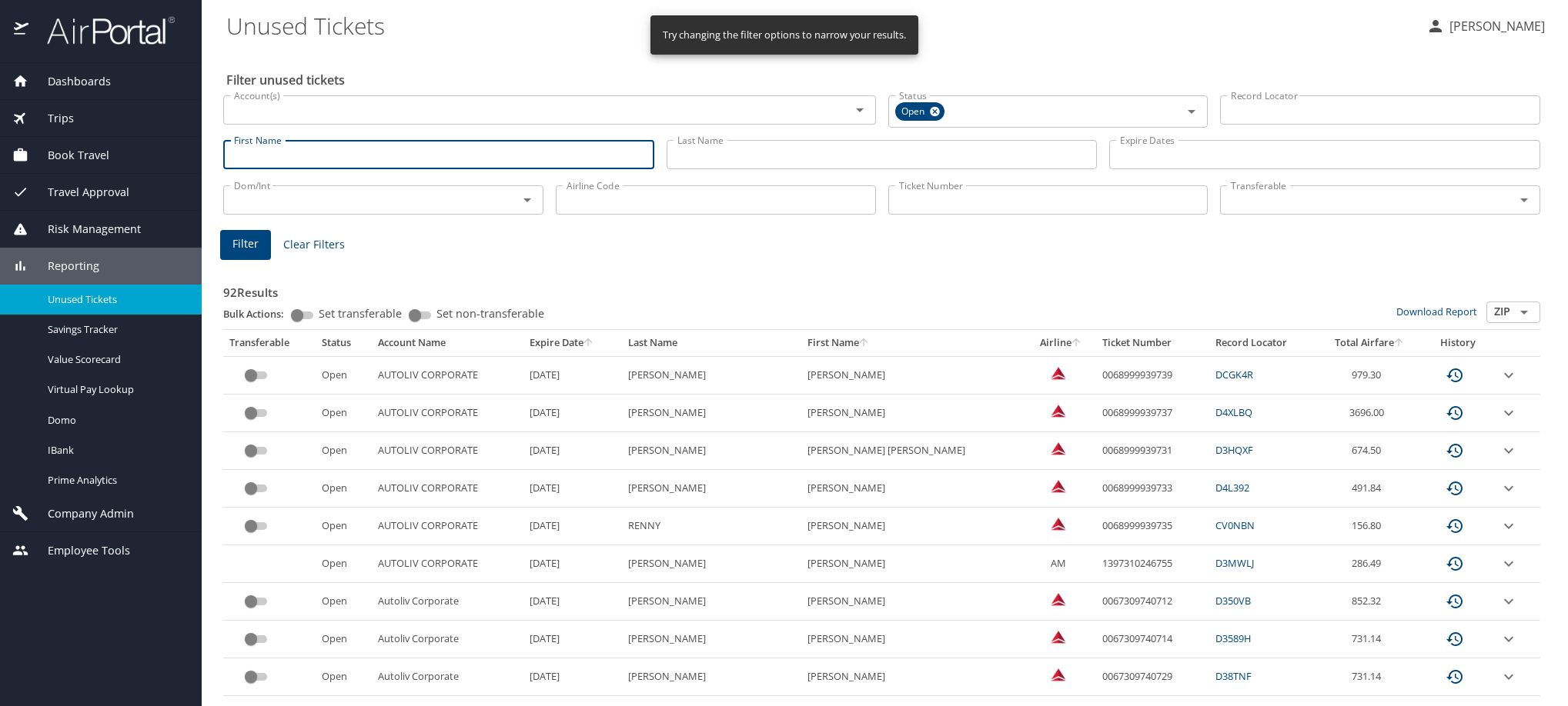
click at [273, 169] on input "First Name" at bounding box center [438, 154] width 431 height 29
type input "luis"
click at [233, 254] on span "Filter" at bounding box center [246, 244] width 26 height 20
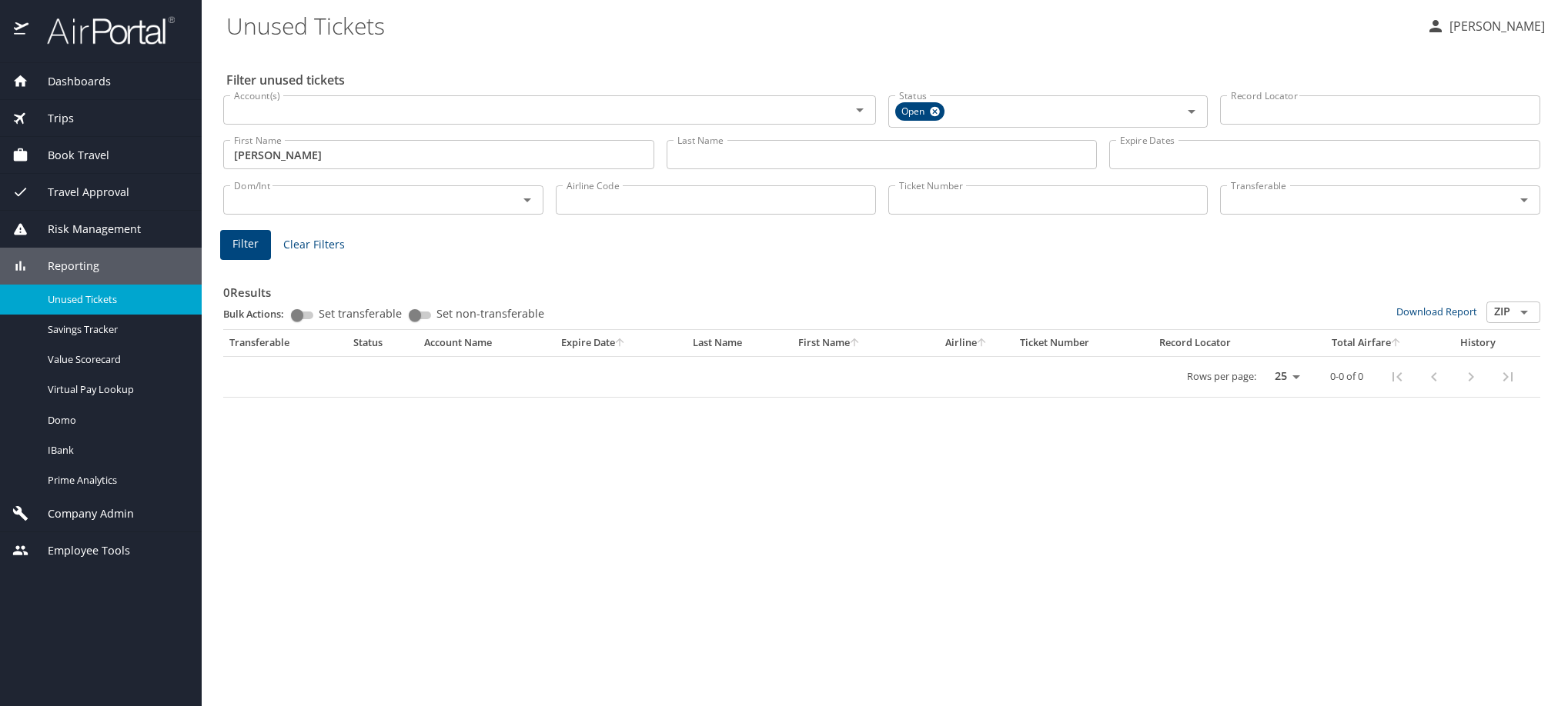
click at [693, 169] on input "Last Name" at bounding box center [881, 154] width 431 height 29
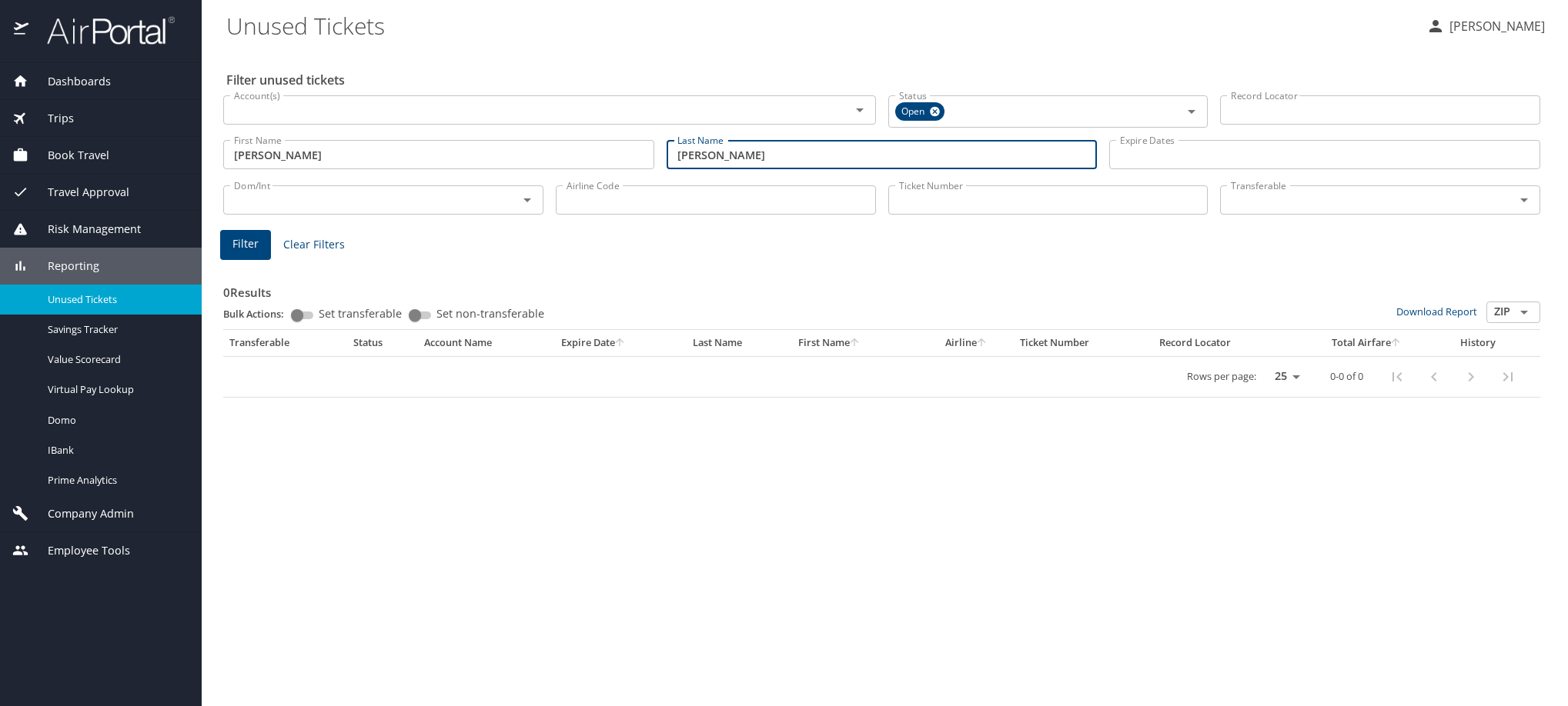
type input "trevino"
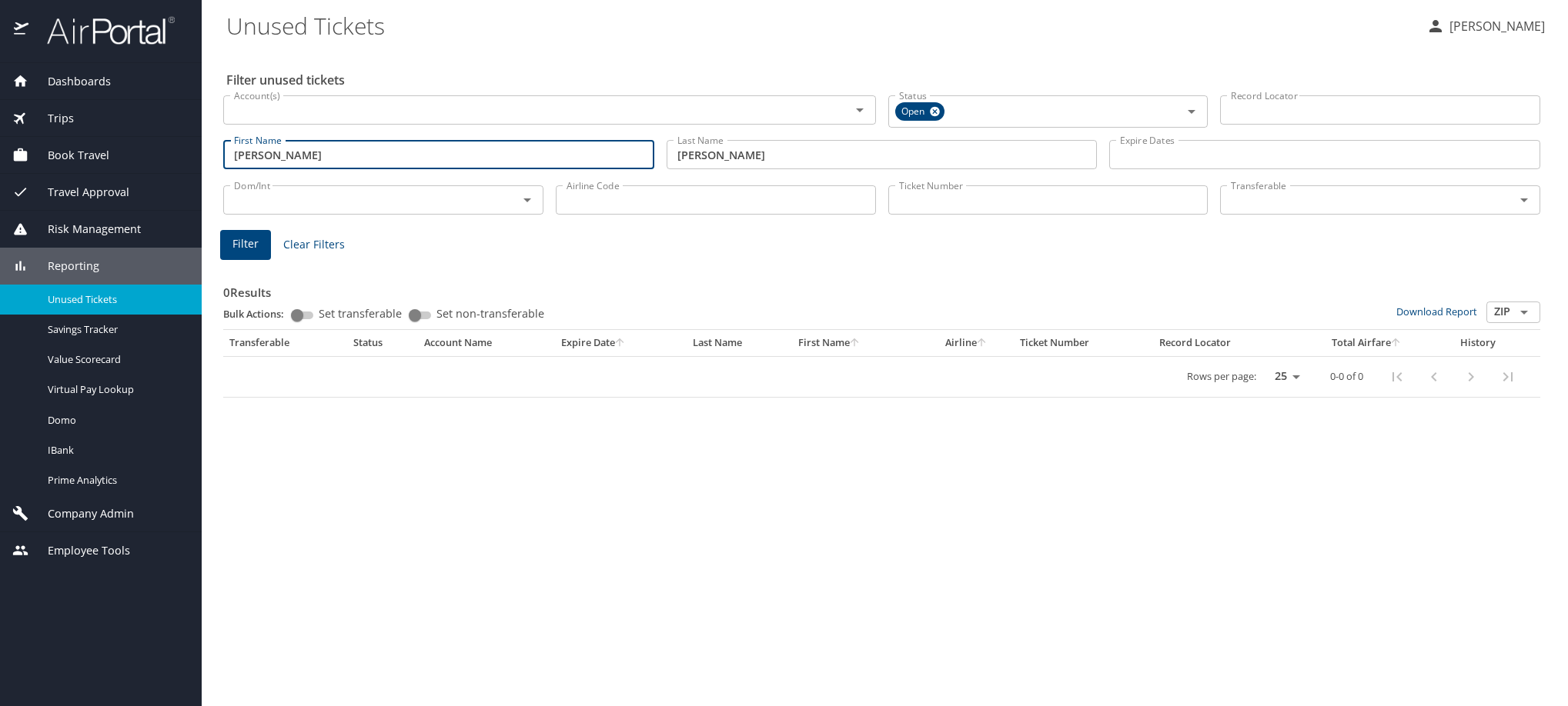
drag, startPoint x: 285, startPoint y: 174, endPoint x: 118, endPoint y: 212, distance: 171.3
click at [118, 212] on div "Dashboards AirPortal 360™ Manager My Travel Dashboard Trips Airtinerary® Lookup…" at bounding box center [784, 353] width 1568 height 706
click at [241, 254] on span "Filter" at bounding box center [246, 244] width 26 height 20
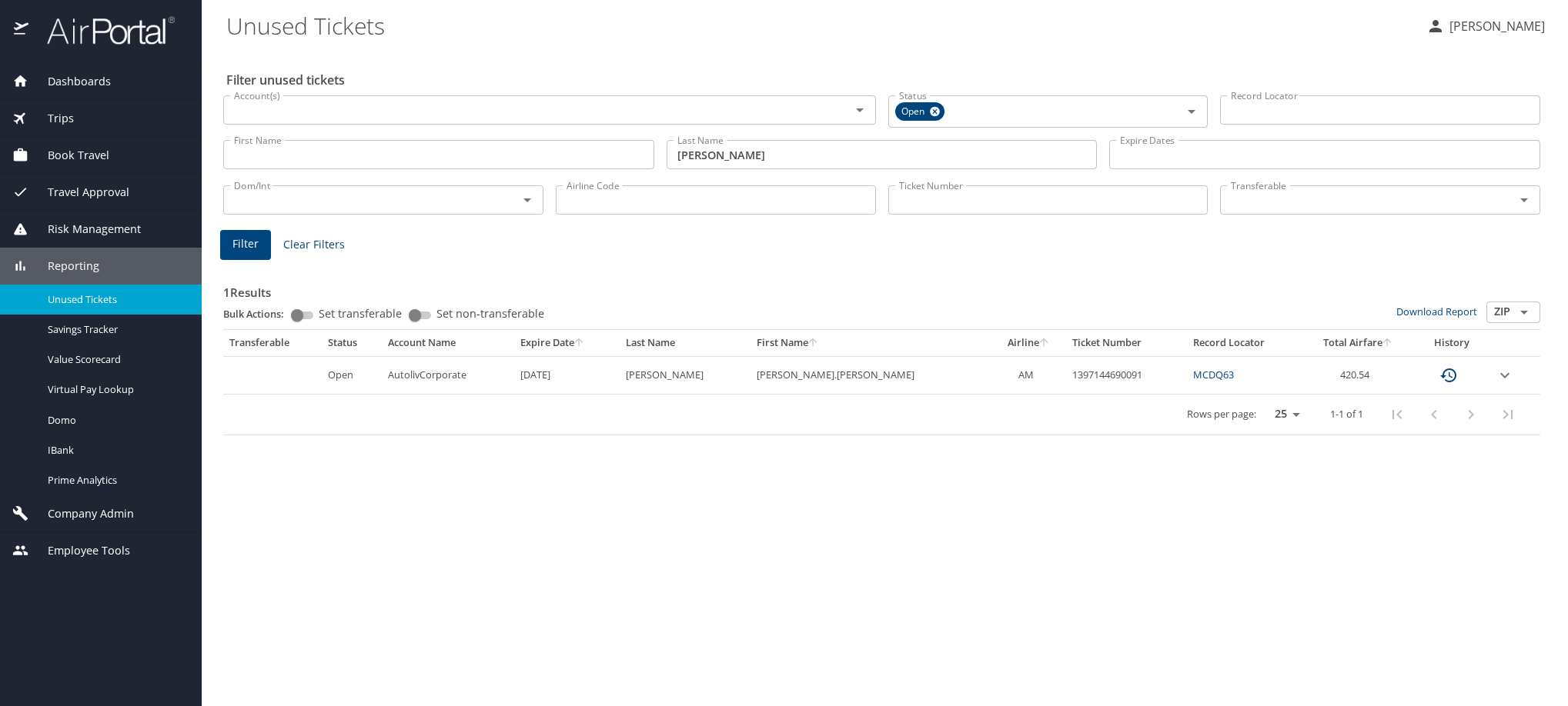
click at [1510, 384] on icon "expand row" at bounding box center [1504, 375] width 19 height 19
